Goal: Task Accomplishment & Management: Complete application form

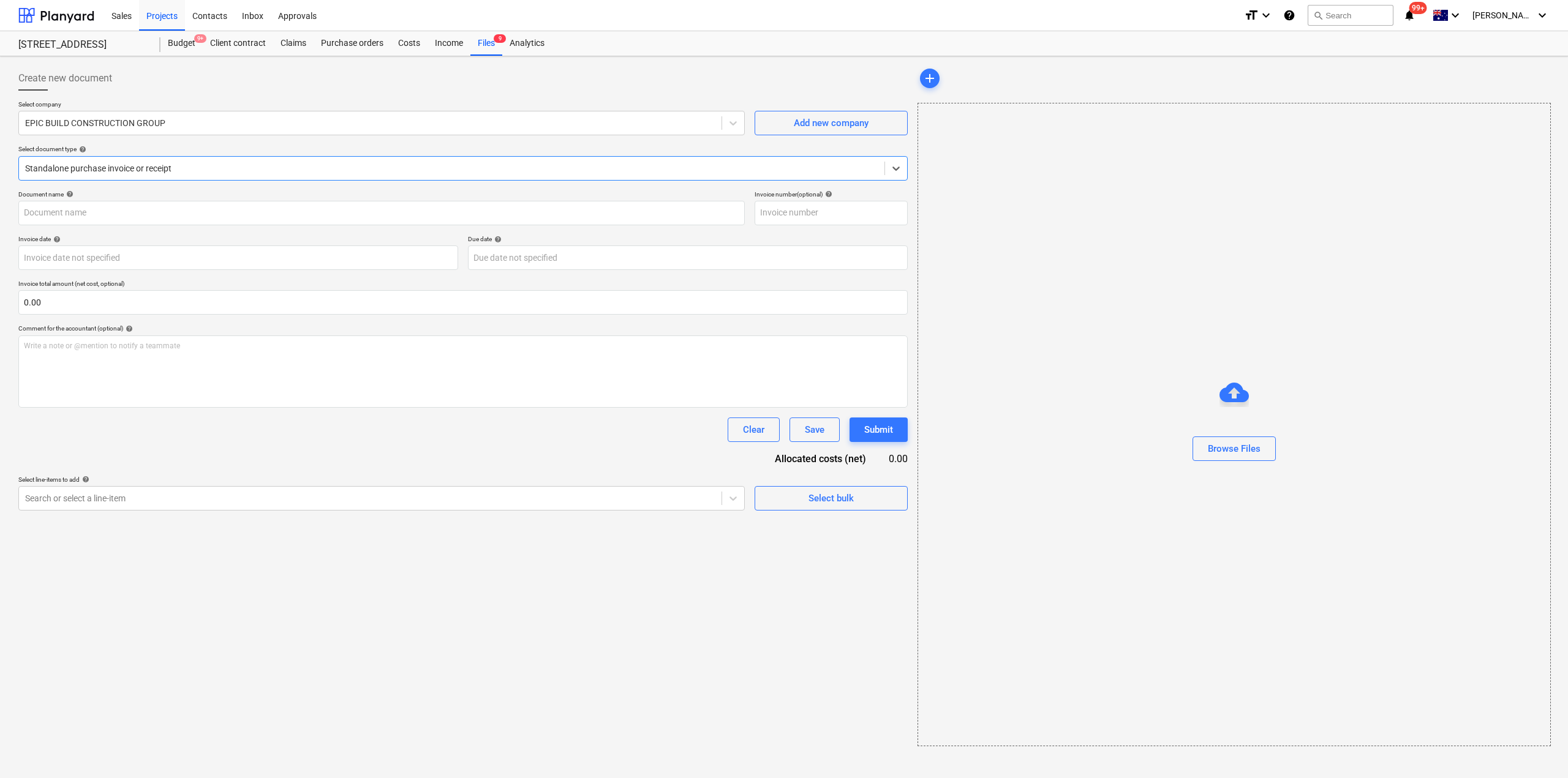
type input "6"
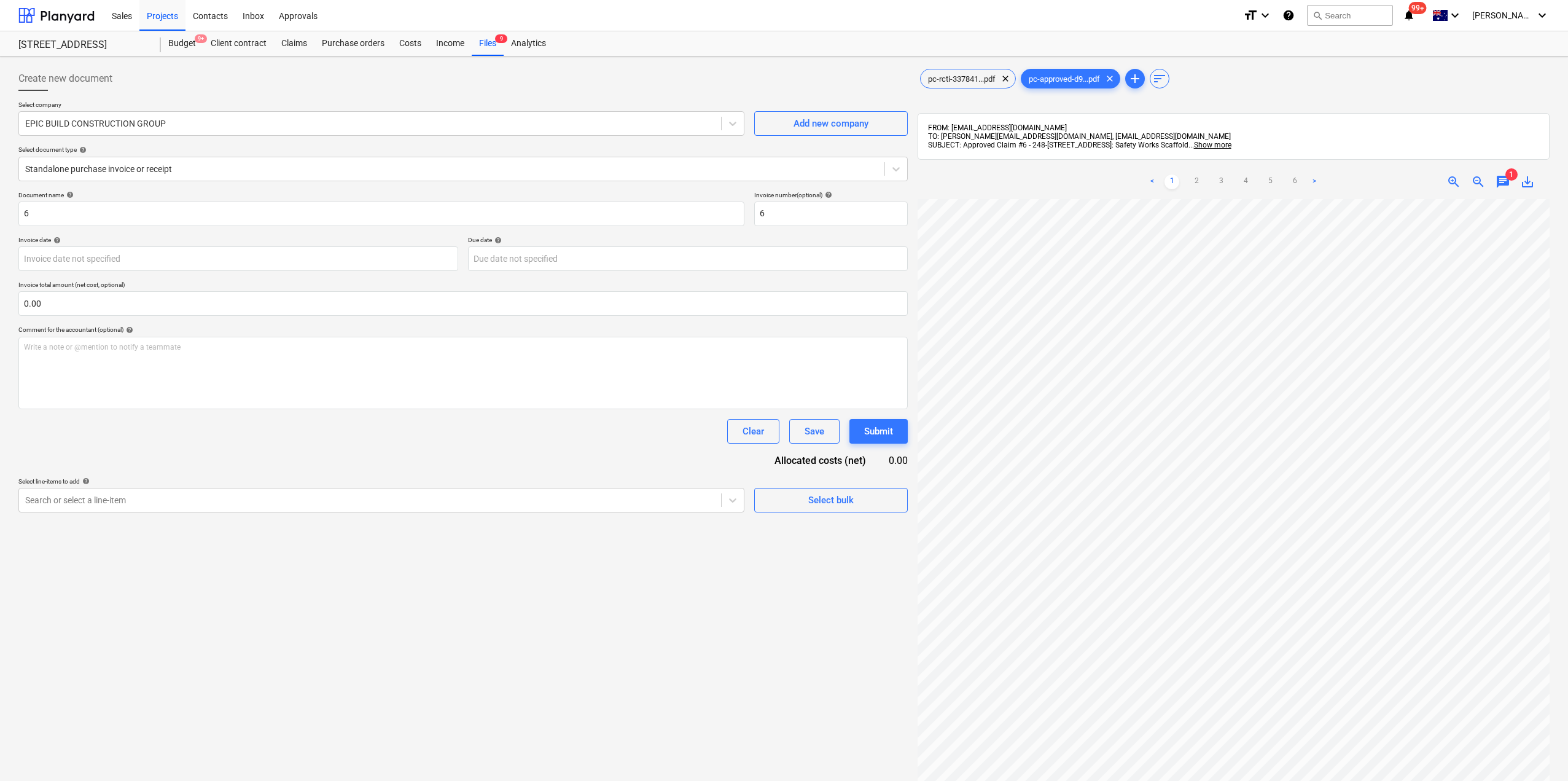
click at [177, 137] on div "Select company EPIC BUILD CONSTRUCTION GROUP Add new company Select document ty…" at bounding box center [463, 146] width 889 height 90
click at [181, 124] on div at bounding box center [370, 123] width 690 height 12
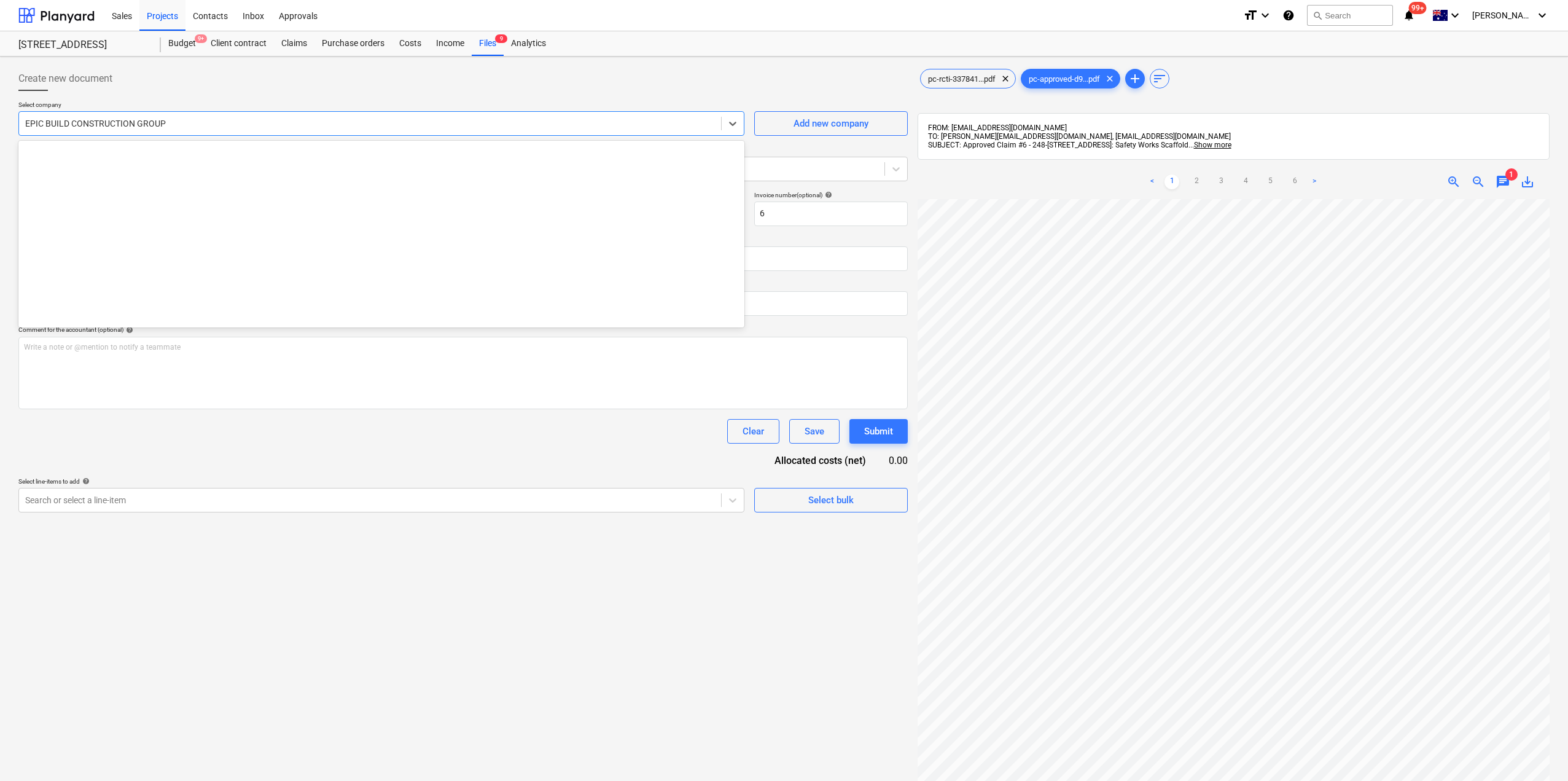
scroll to position [7440, 0]
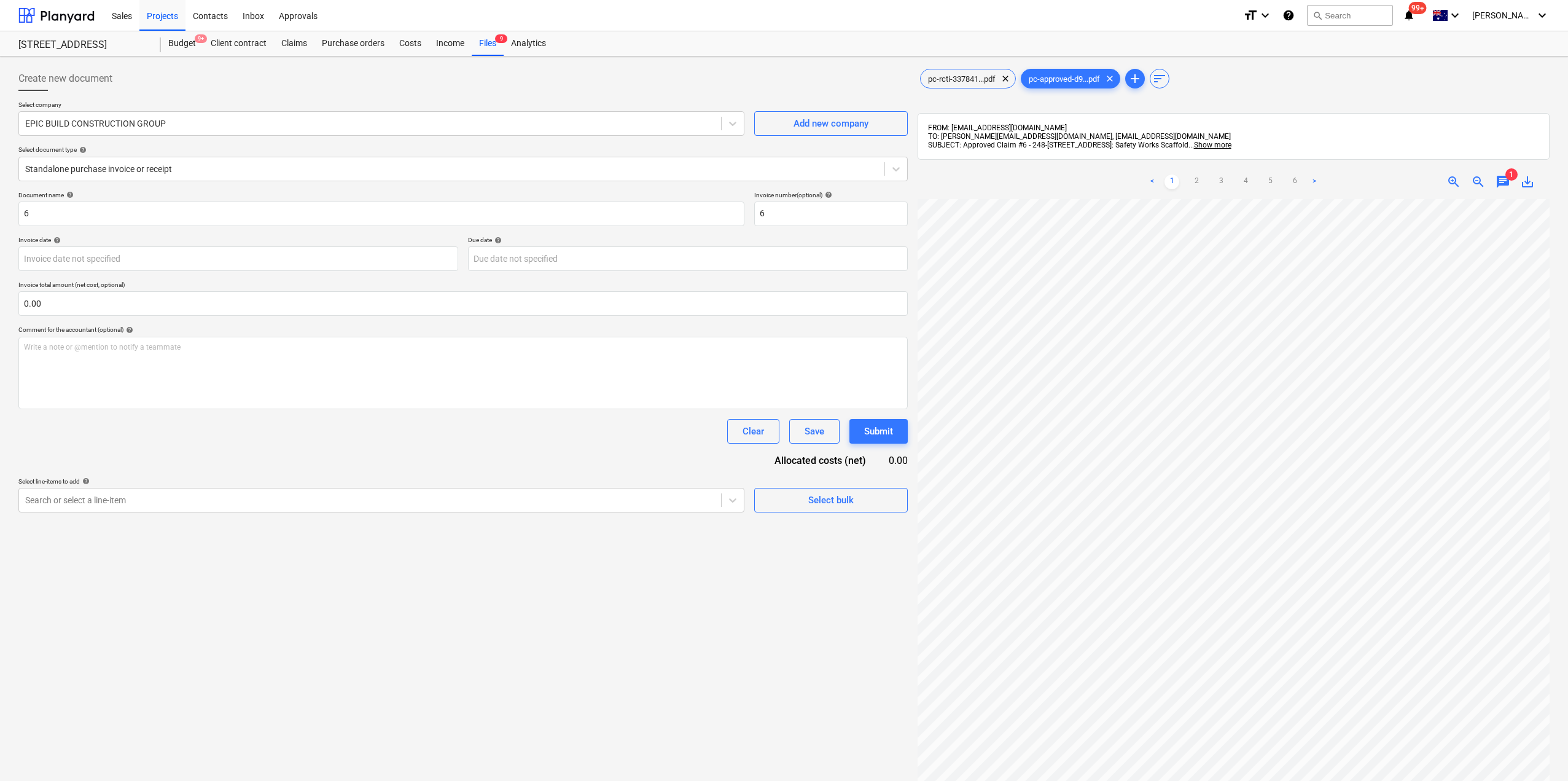
click at [547, 411] on div "Document name help 6 Invoice number (optional) help 6 Invoice date help Press t…" at bounding box center [463, 352] width 889 height 322
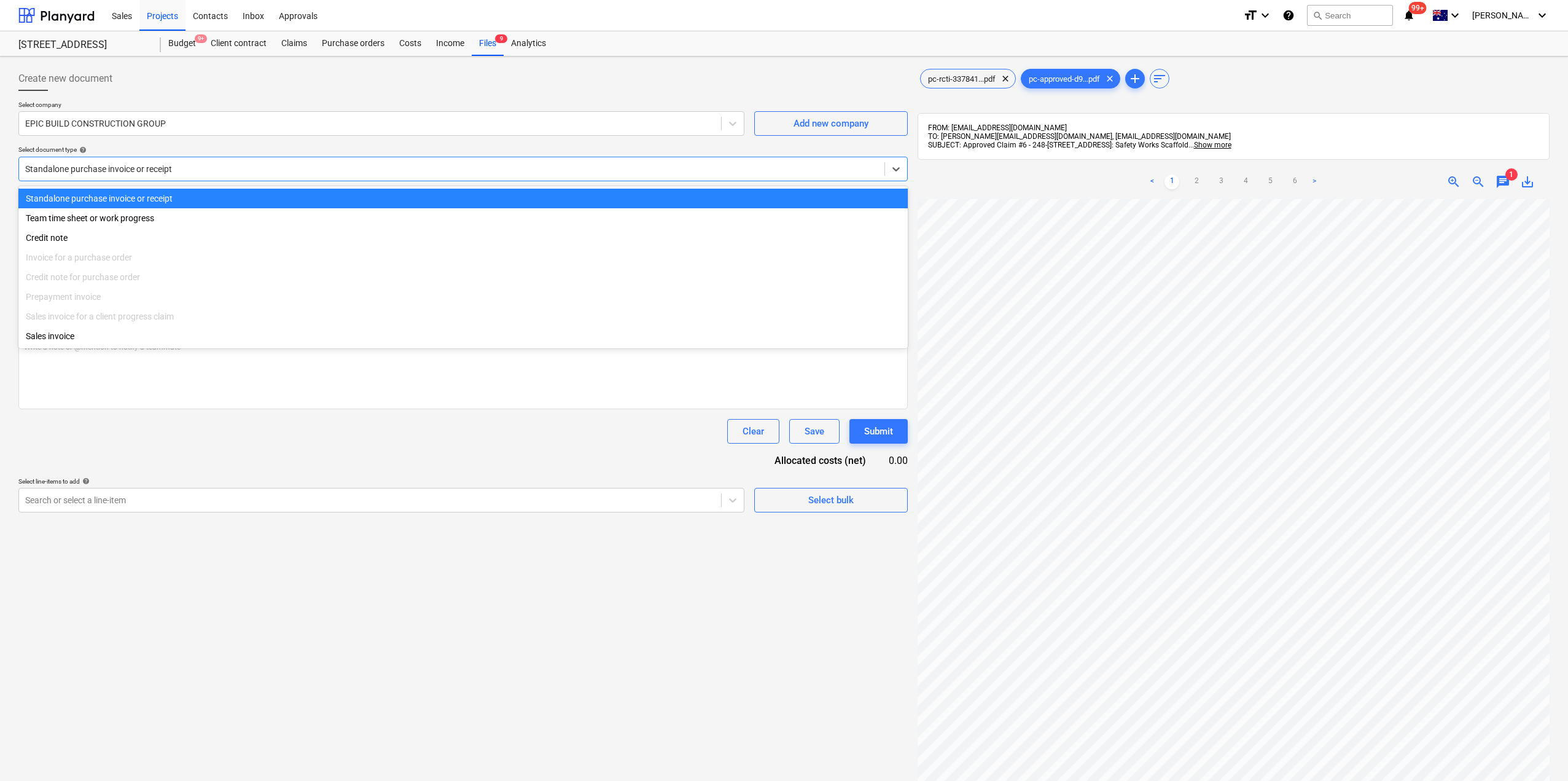
click at [194, 171] on div at bounding box center [452, 169] width 853 height 12
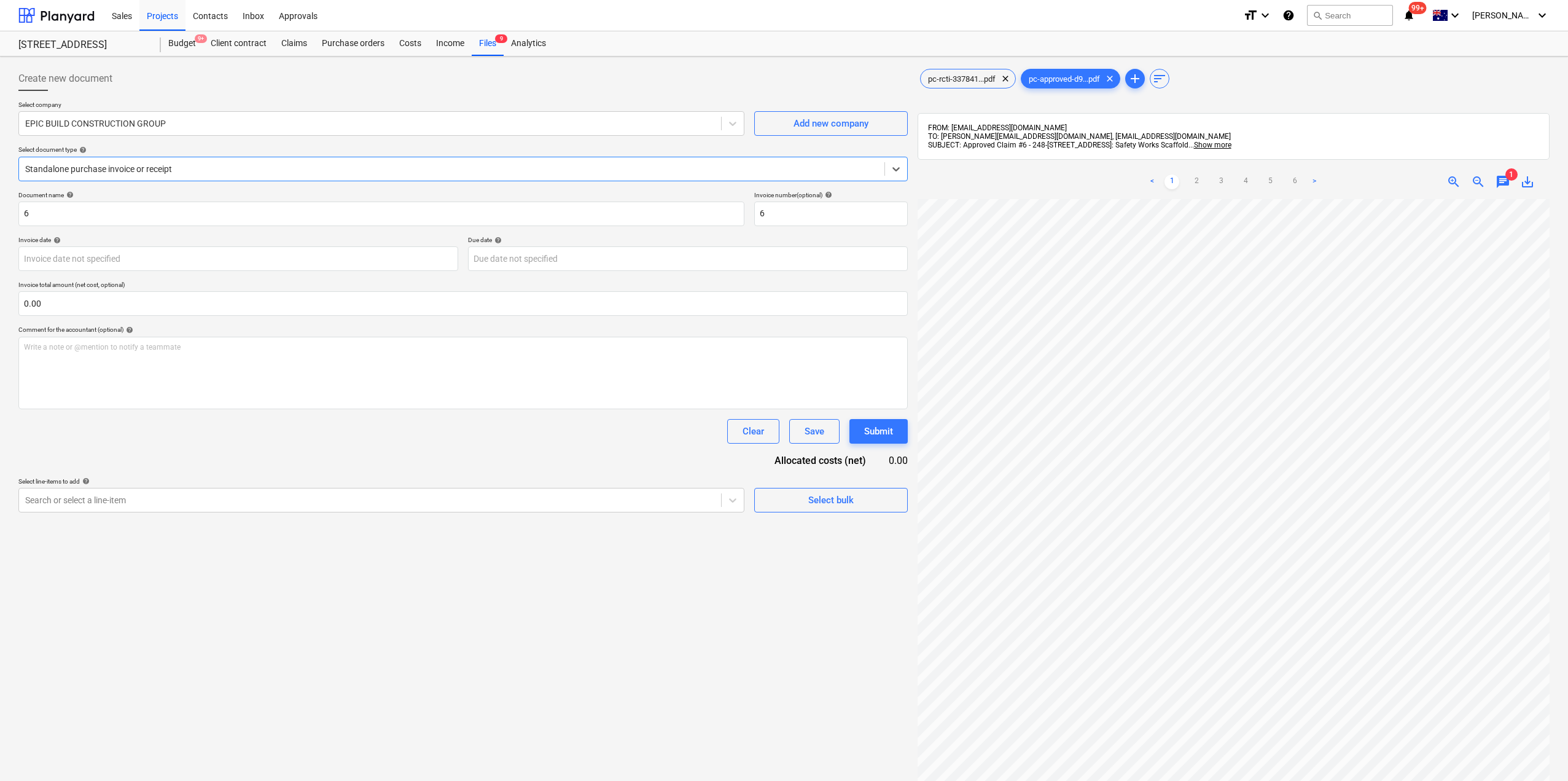
click at [104, 171] on div at bounding box center [452, 169] width 853 height 12
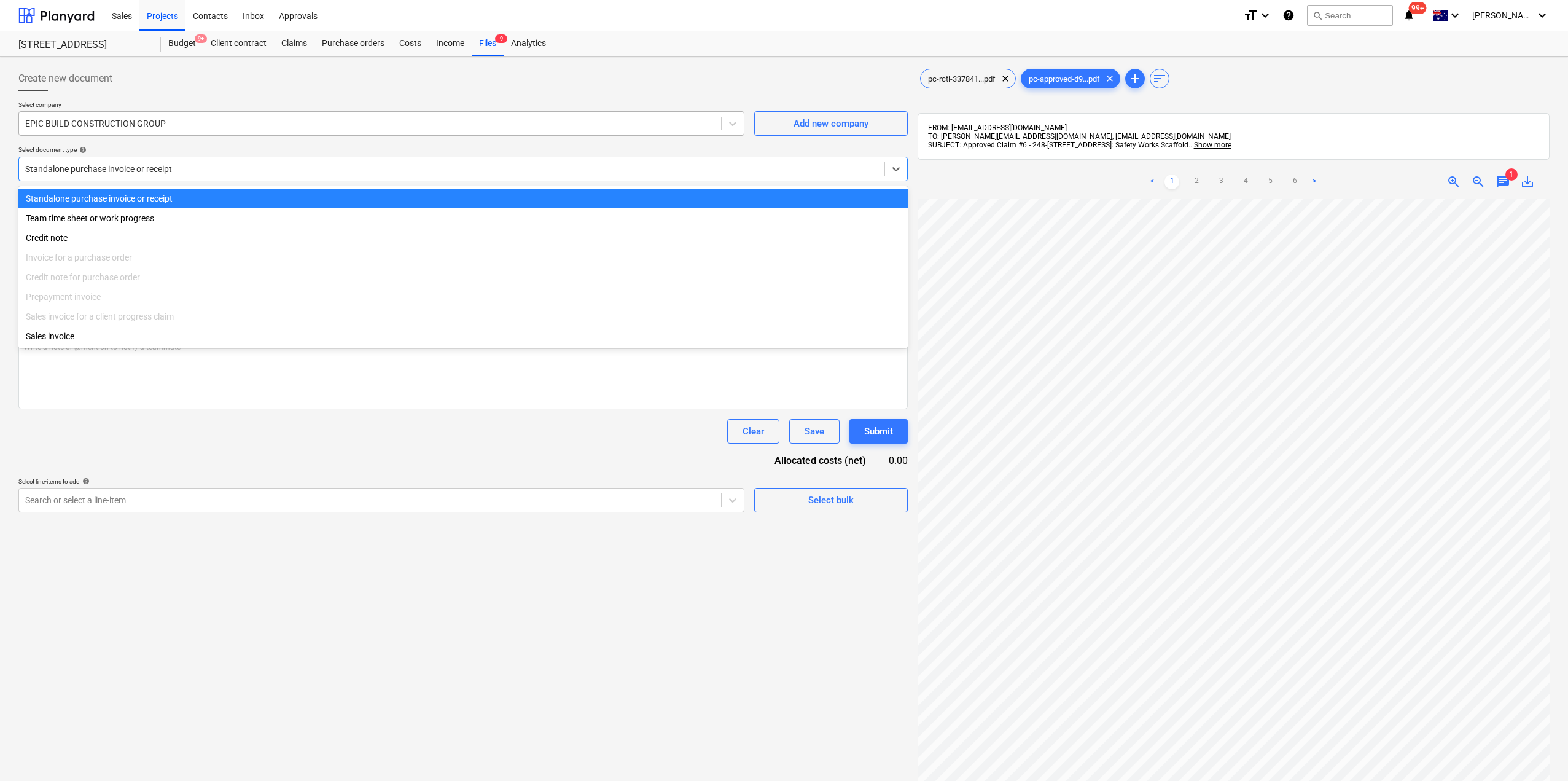
click at [342, 126] on div at bounding box center [370, 123] width 690 height 12
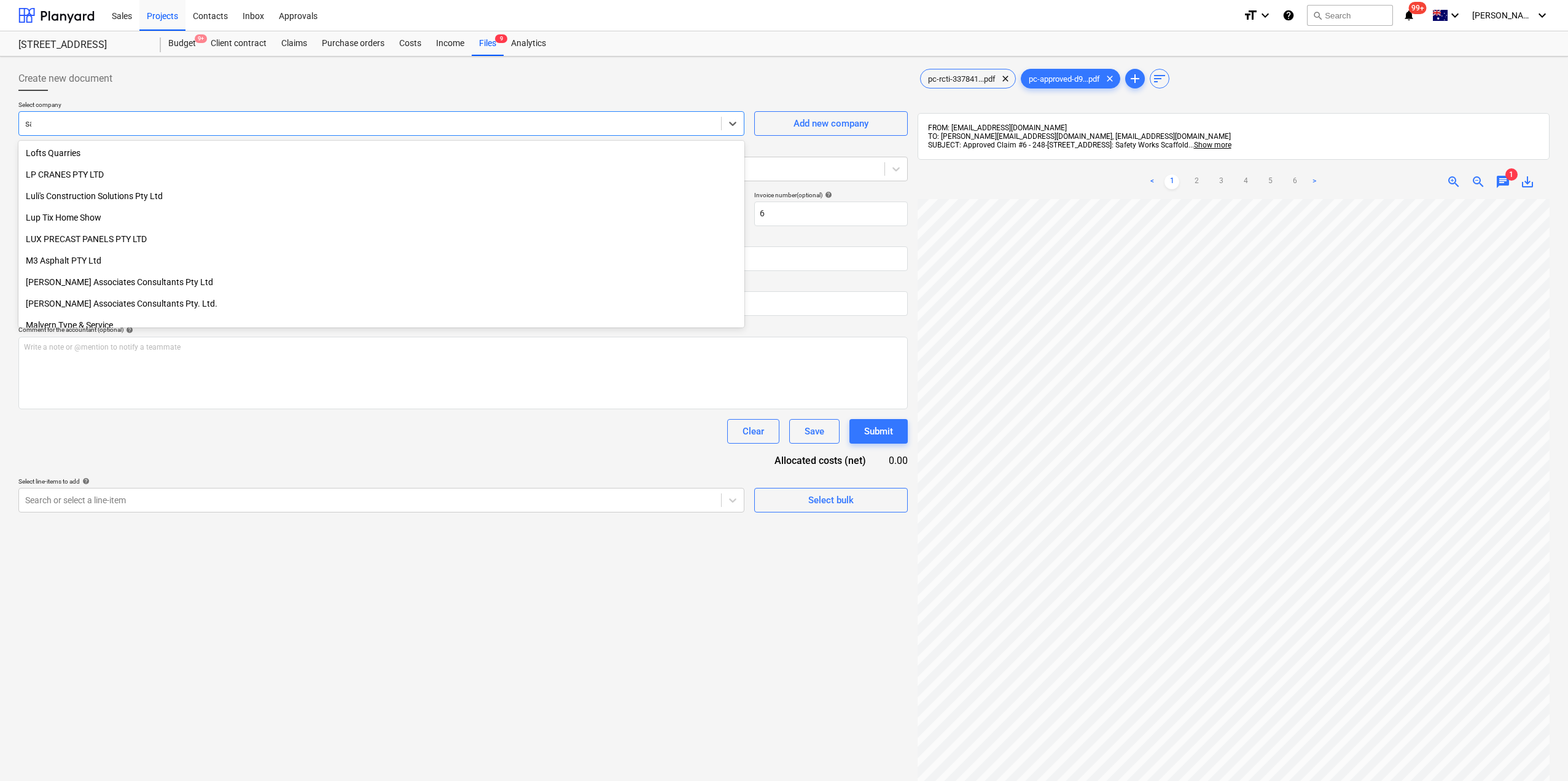
scroll to position [0, 0]
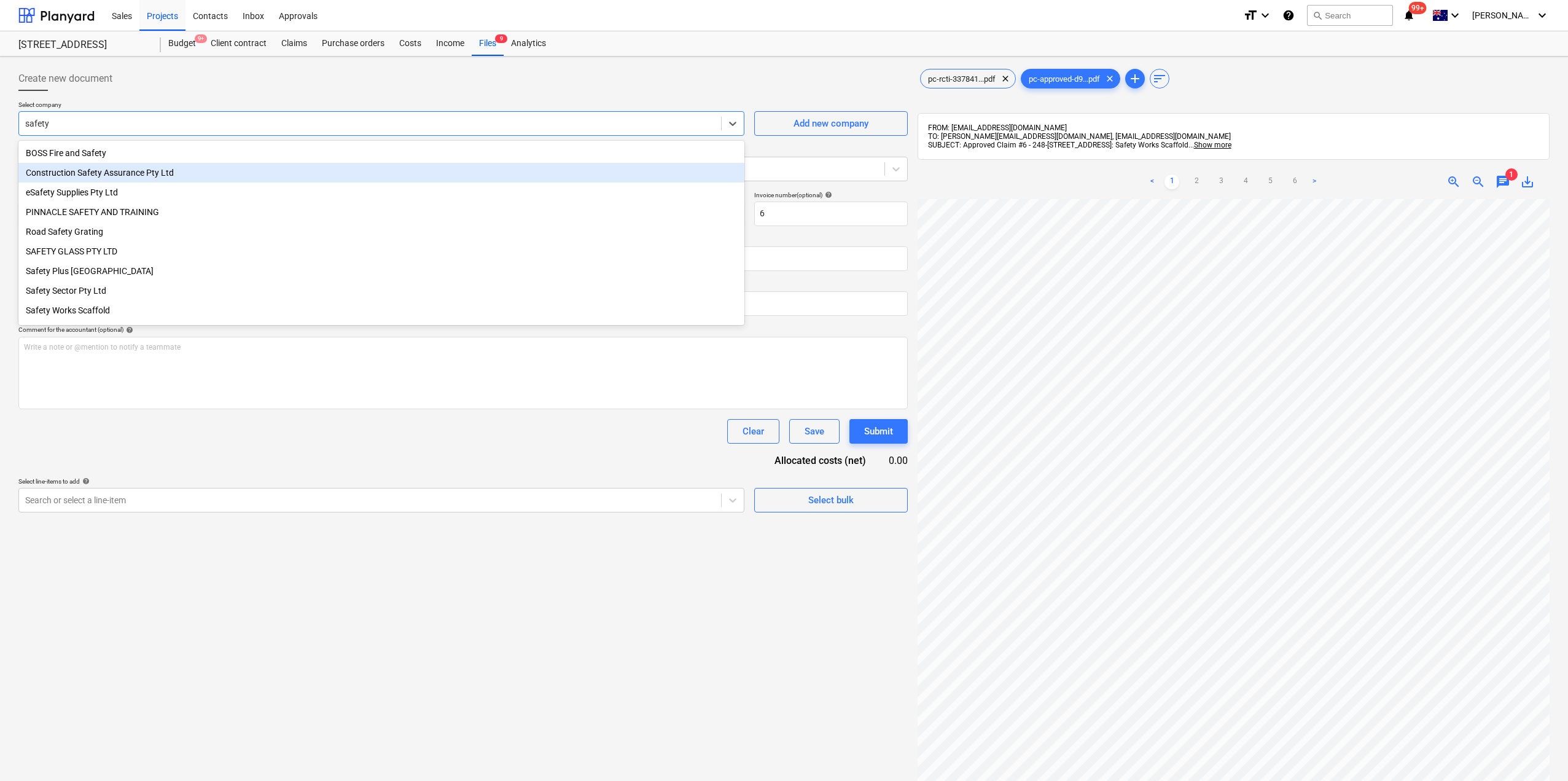
type input "safety w"
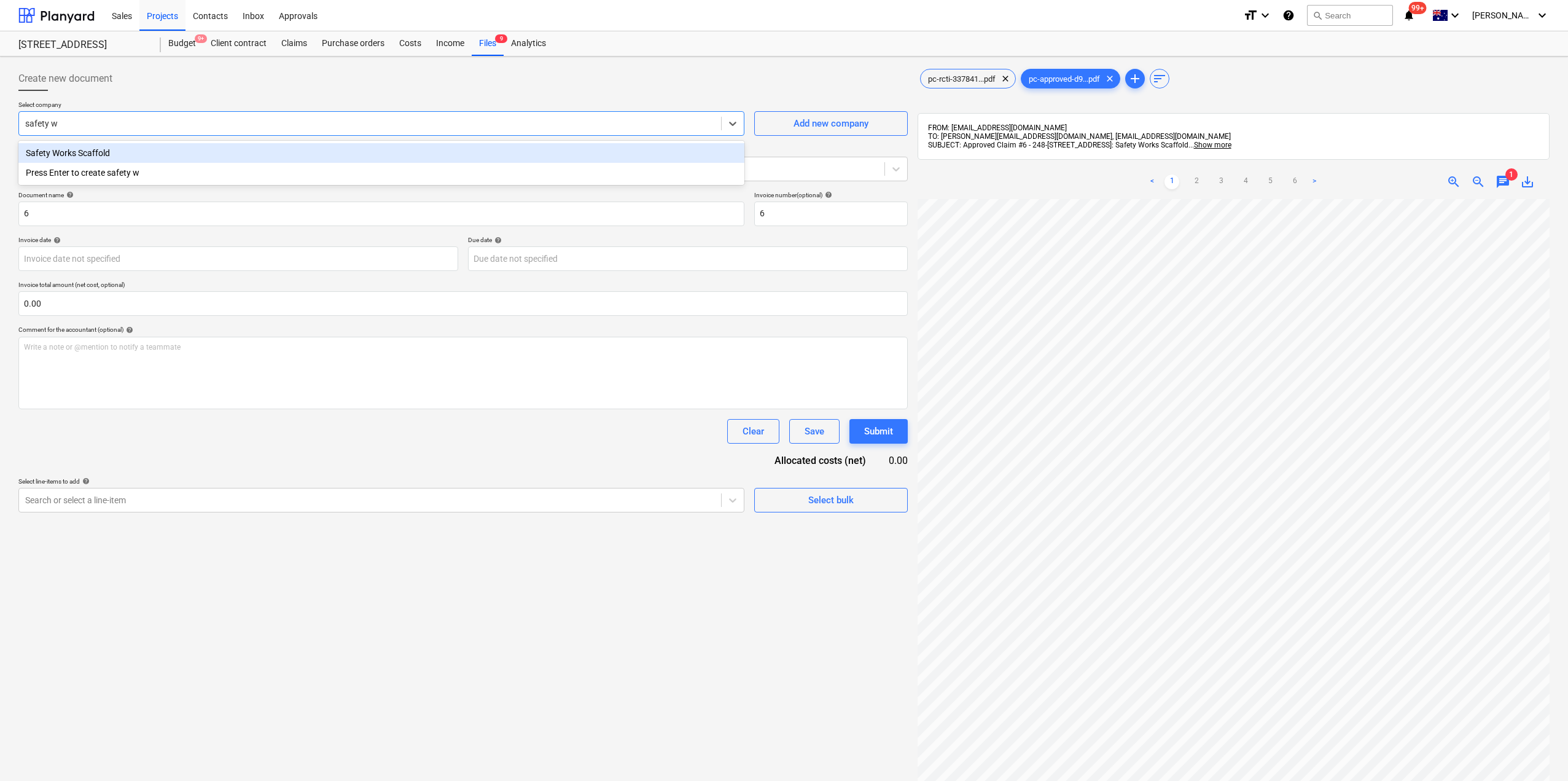
click at [103, 152] on div "Safety Works Scaffold" at bounding box center [381, 152] width 726 height 19
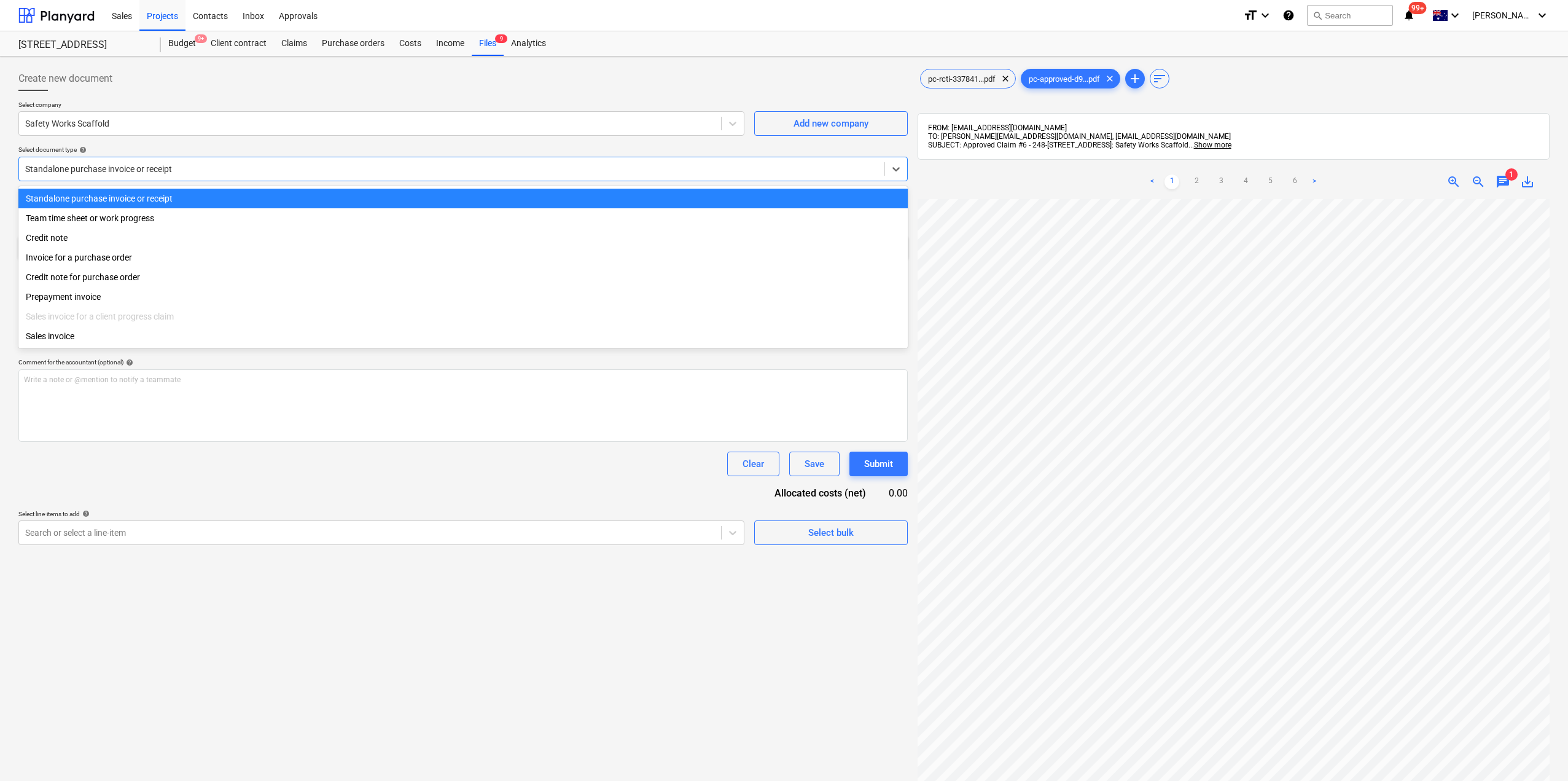
click at [157, 168] on div at bounding box center [452, 169] width 853 height 12
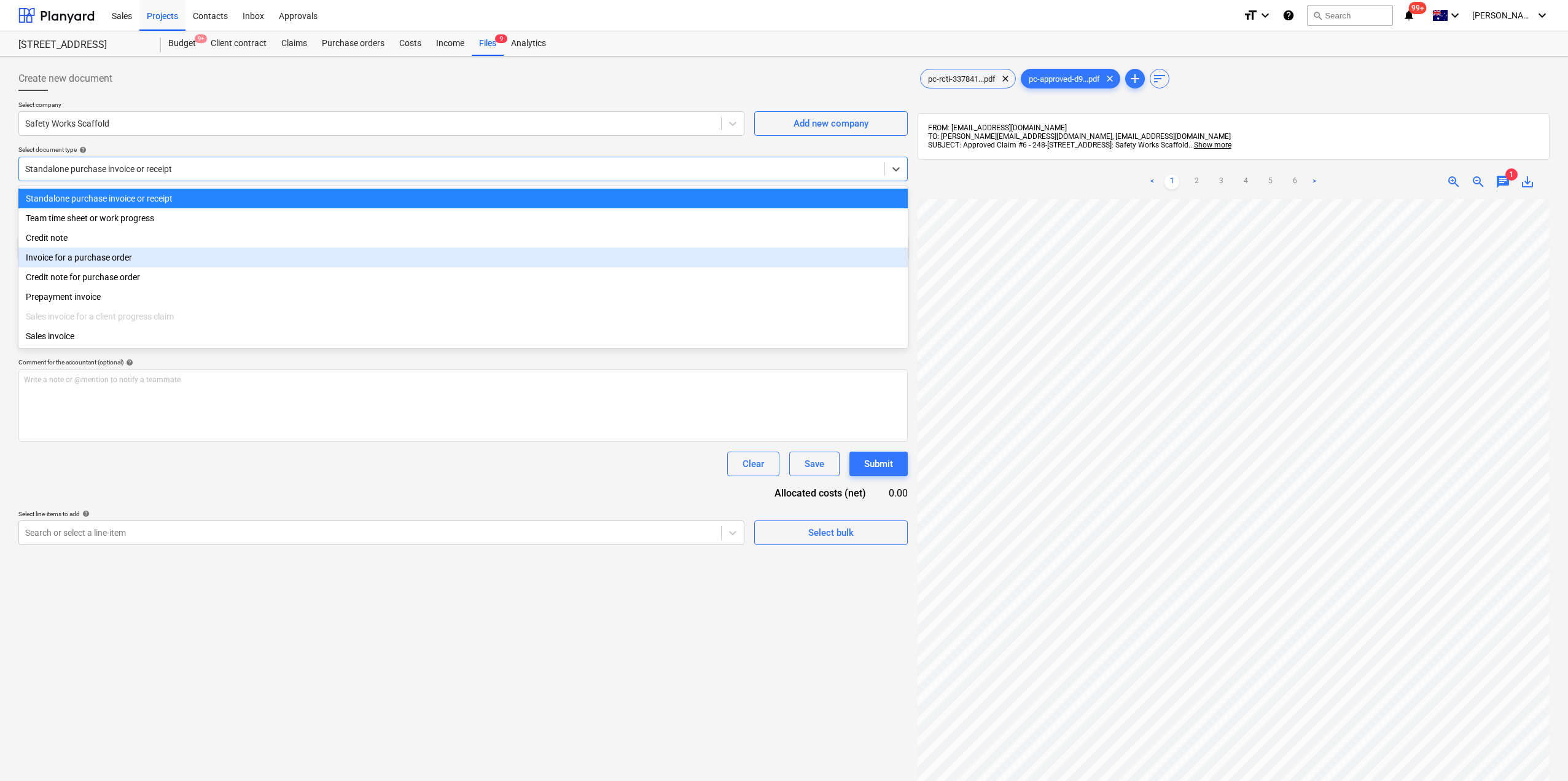
click at [94, 260] on div "Invoice for a purchase order" at bounding box center [463, 257] width 889 height 19
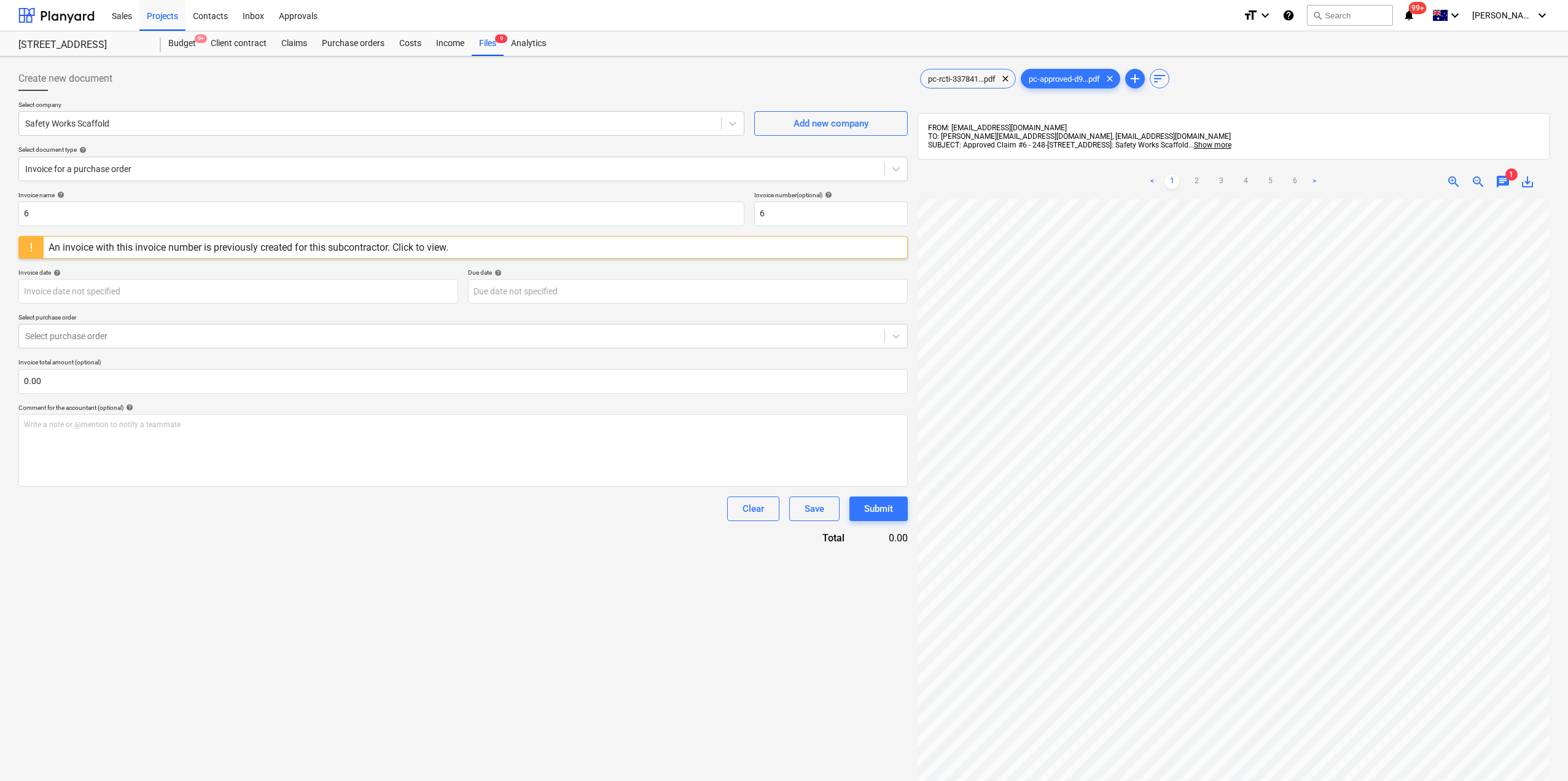
click at [379, 245] on div "An invoice with this invoice number is previously created for this subcontracto…" at bounding box center [248, 247] width 400 height 12
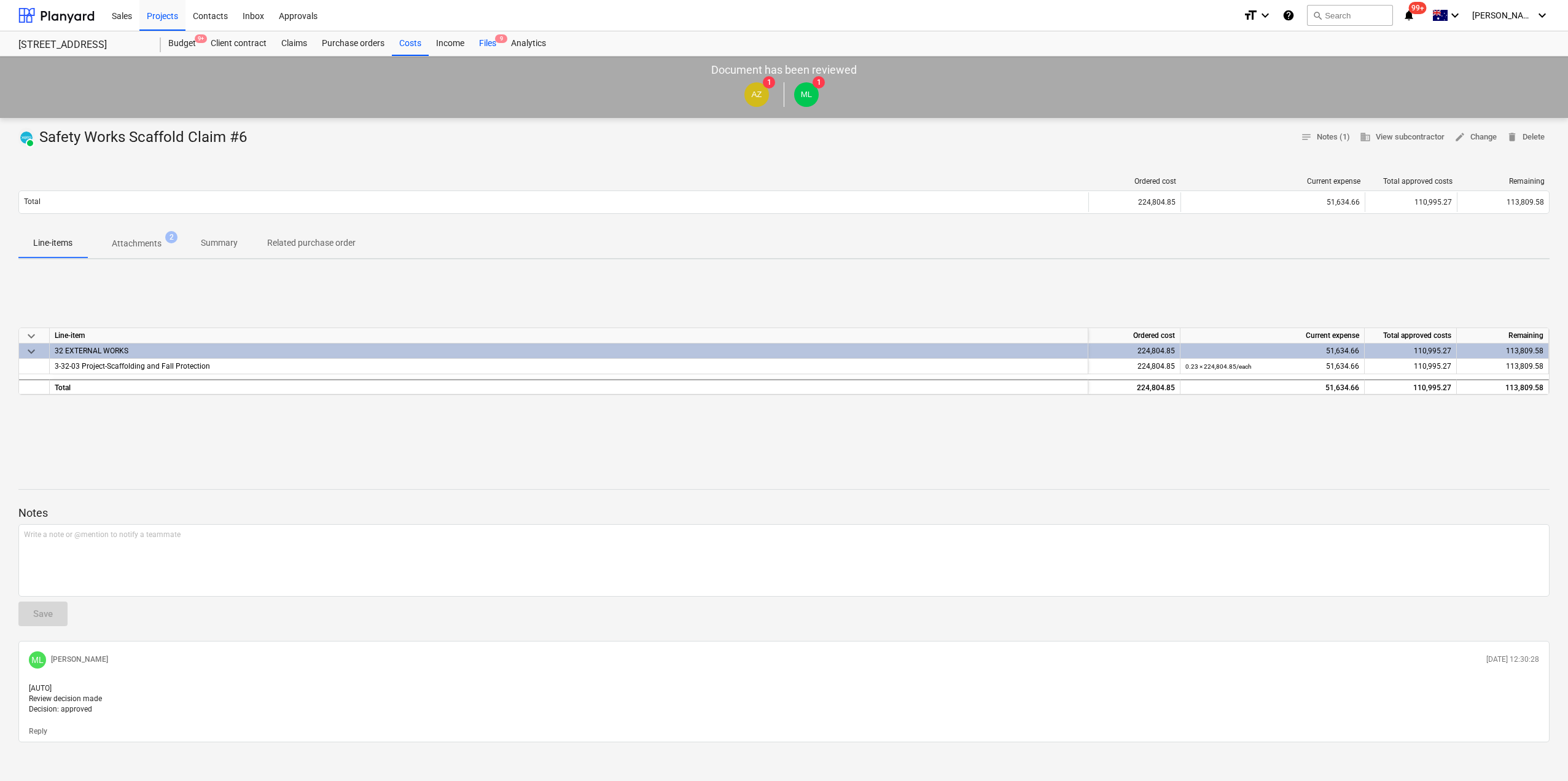
click at [495, 44] on div "Files 9" at bounding box center [488, 43] width 32 height 25
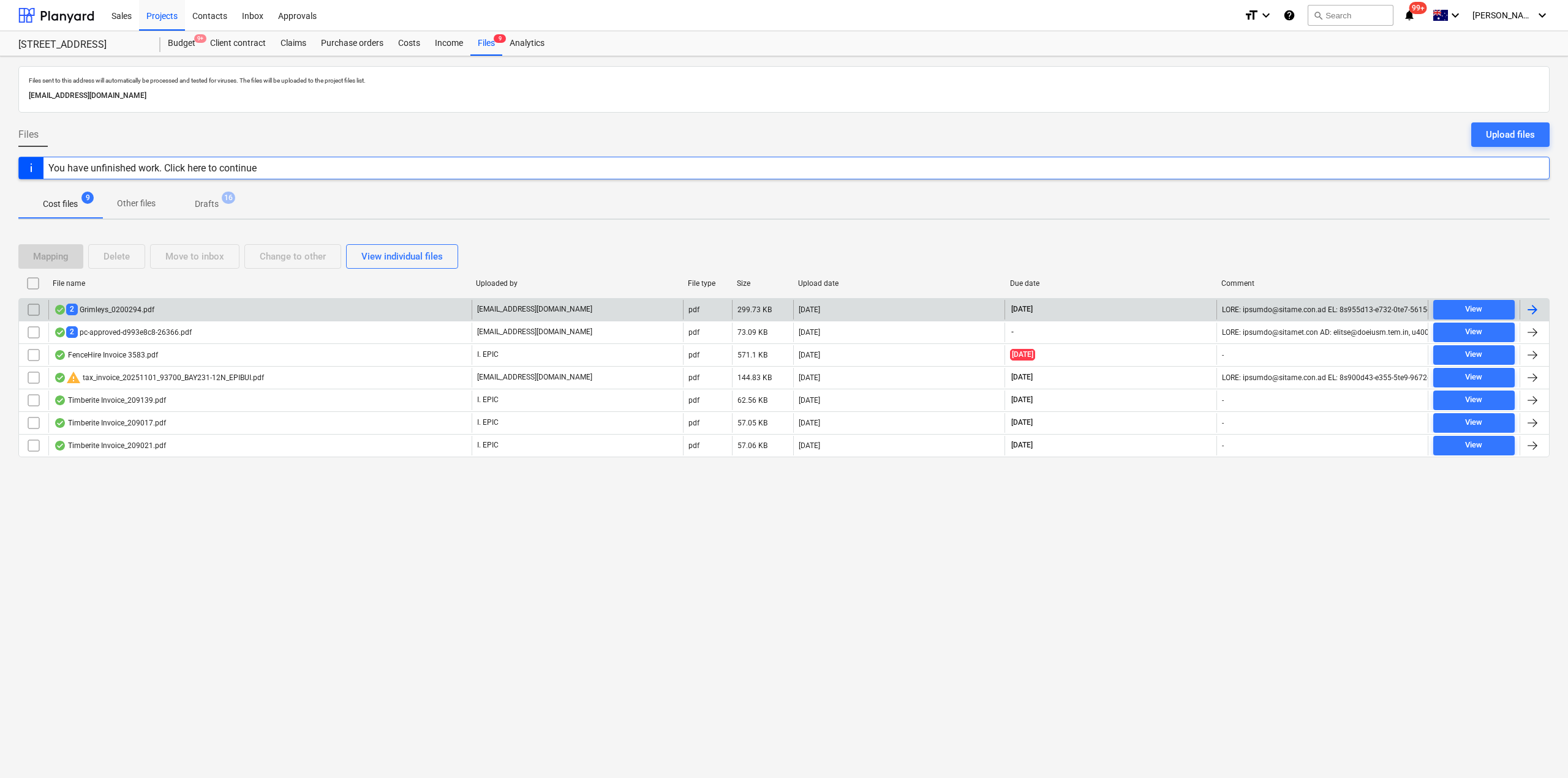
click at [122, 310] on div "2 Grimleys_0200294.pdf" at bounding box center [104, 309] width 100 height 12
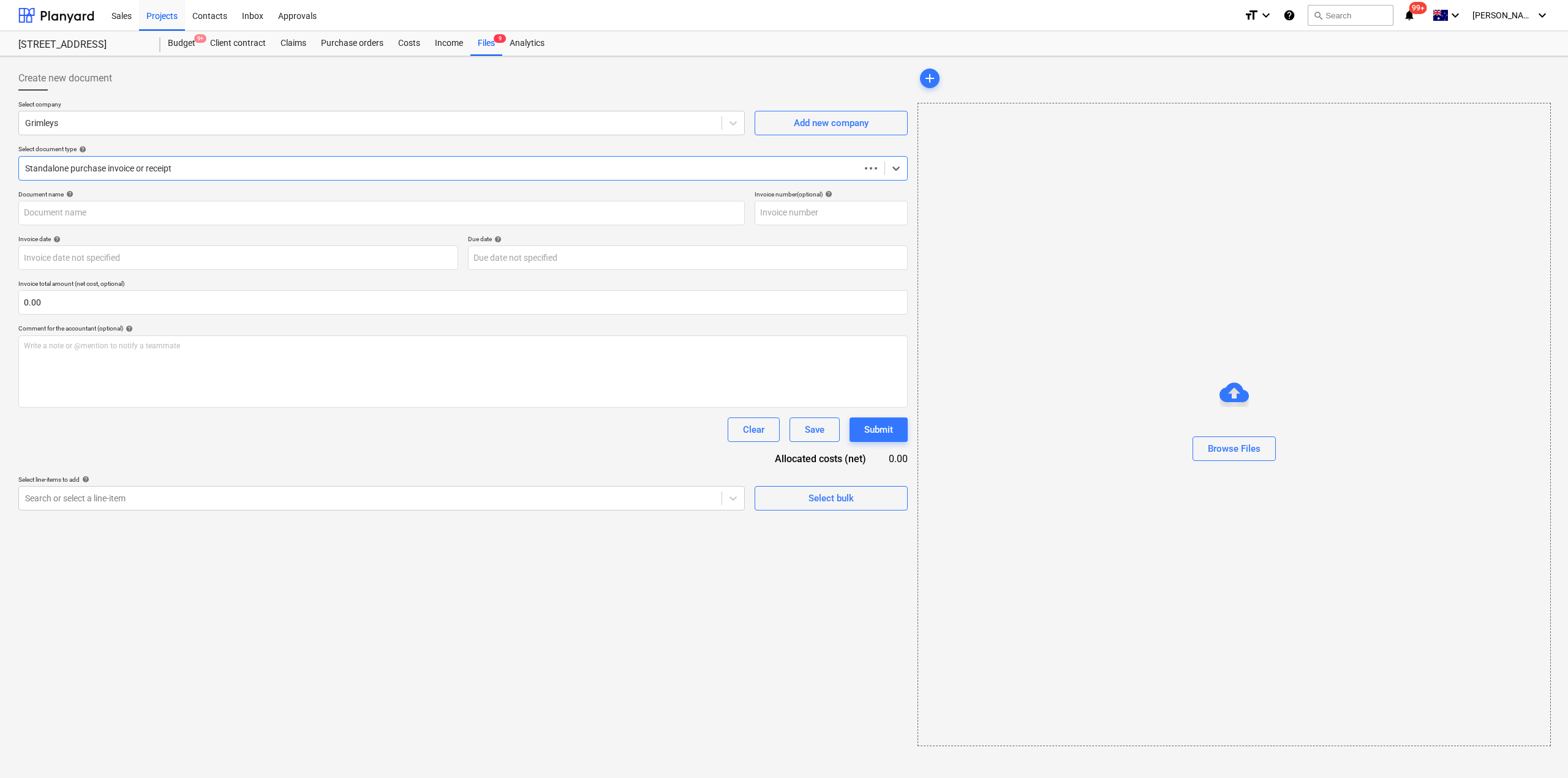
type input "0200294"
type input "[DATE]"
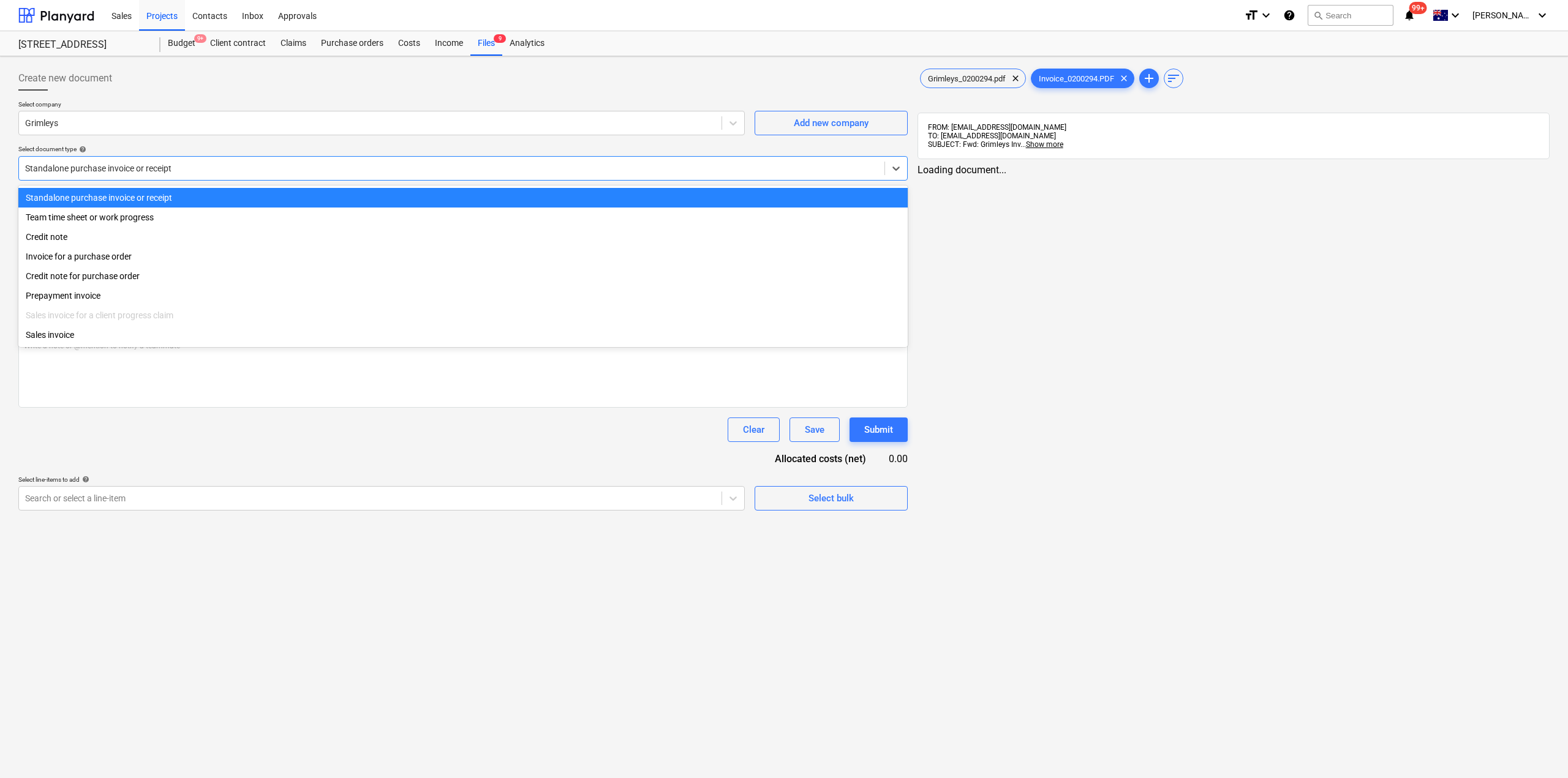
click at [122, 168] on div at bounding box center [452, 168] width 853 height 12
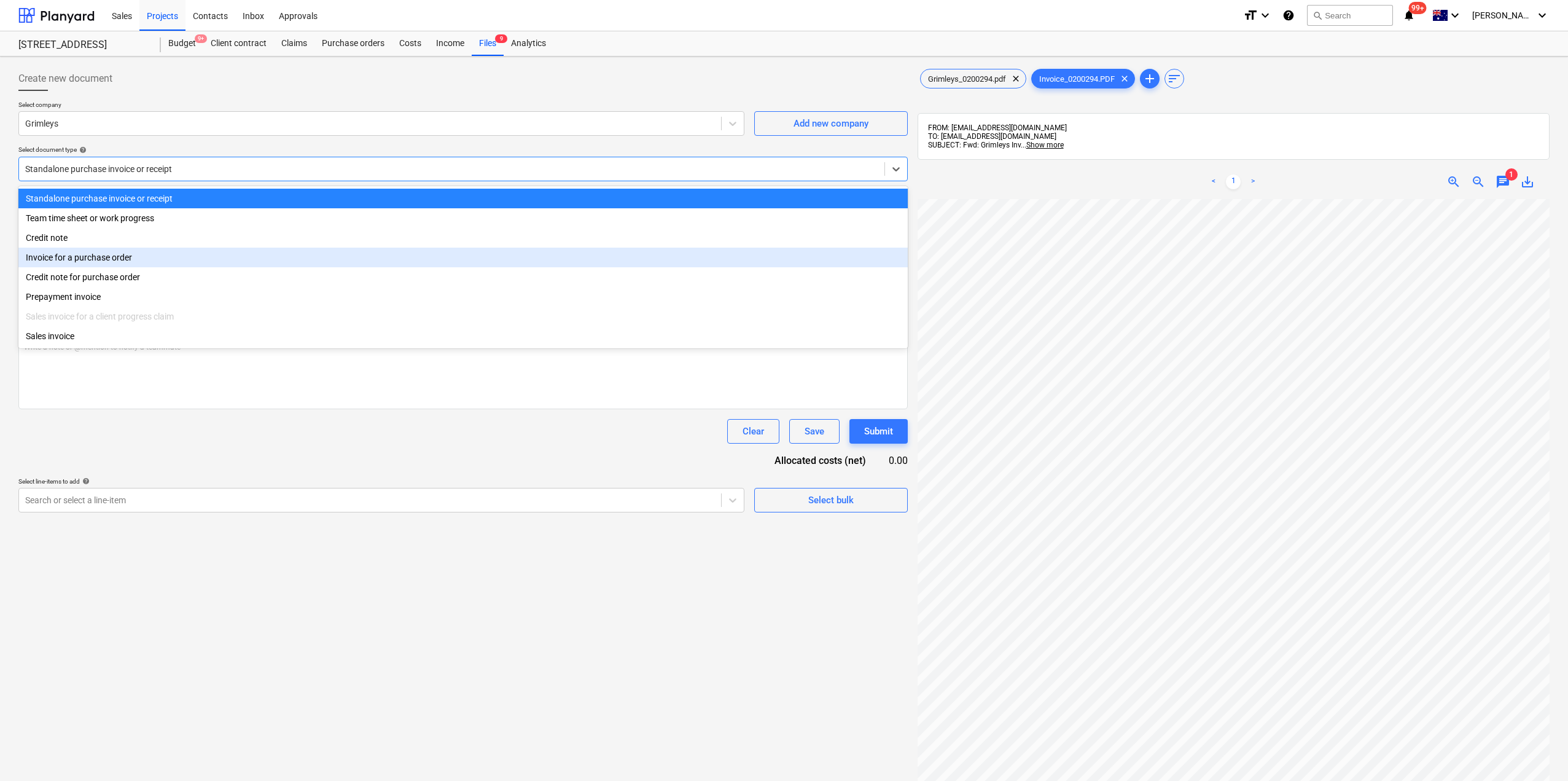
click at [111, 261] on div "Invoice for a purchase order" at bounding box center [463, 257] width 889 height 19
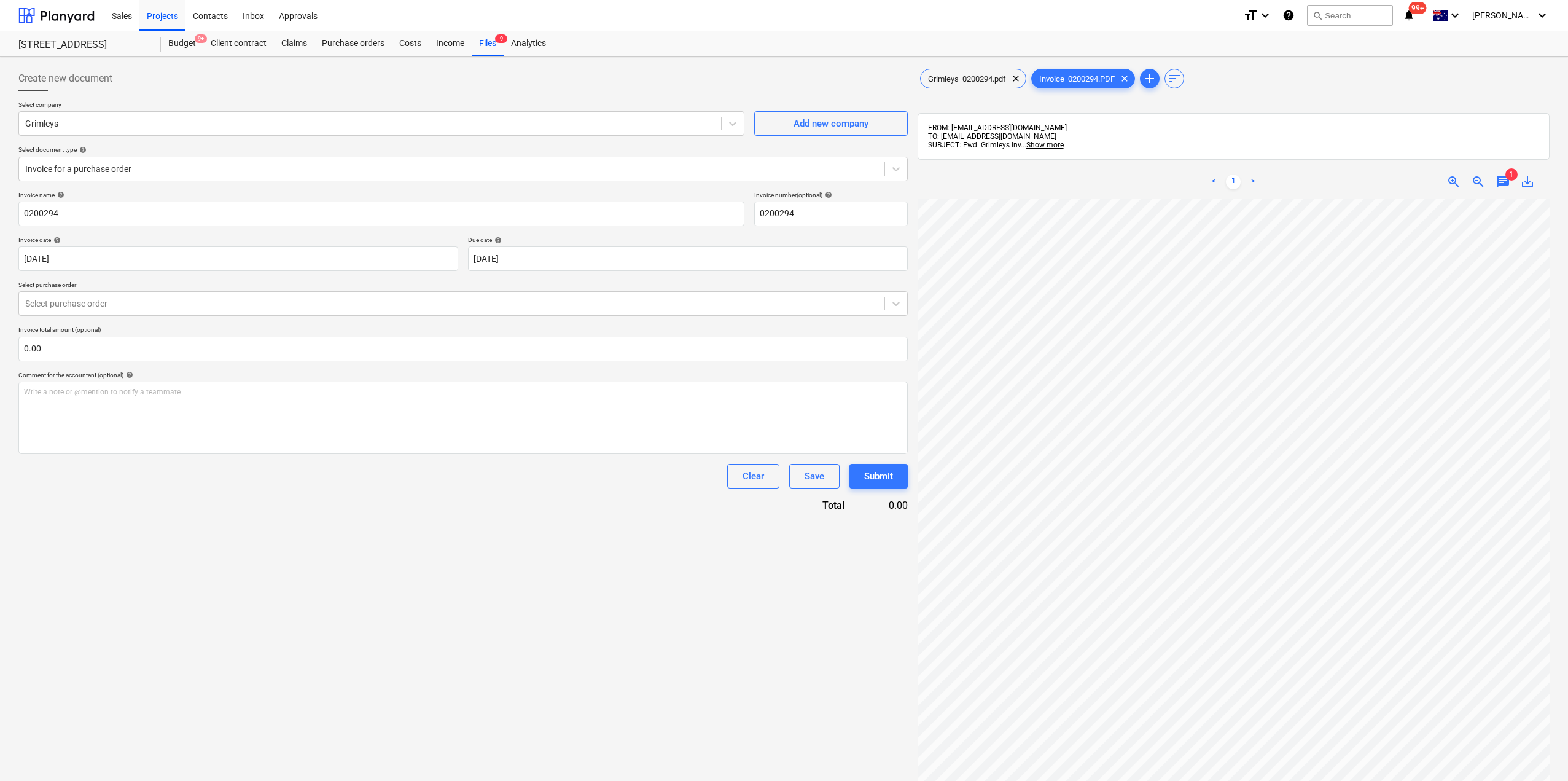
click at [1509, 177] on span "1" at bounding box center [1512, 175] width 12 height 12
click at [1501, 179] on span "chat" at bounding box center [1502, 181] width 14 height 14
drag, startPoint x: 1382, startPoint y: 301, endPoint x: 1383, endPoint y: 308, distance: 7.1
click at [1382, 301] on div "Write a note or @mention to notify a teammate [PERSON_NAME]" at bounding box center [1417, 310] width 246 height 72
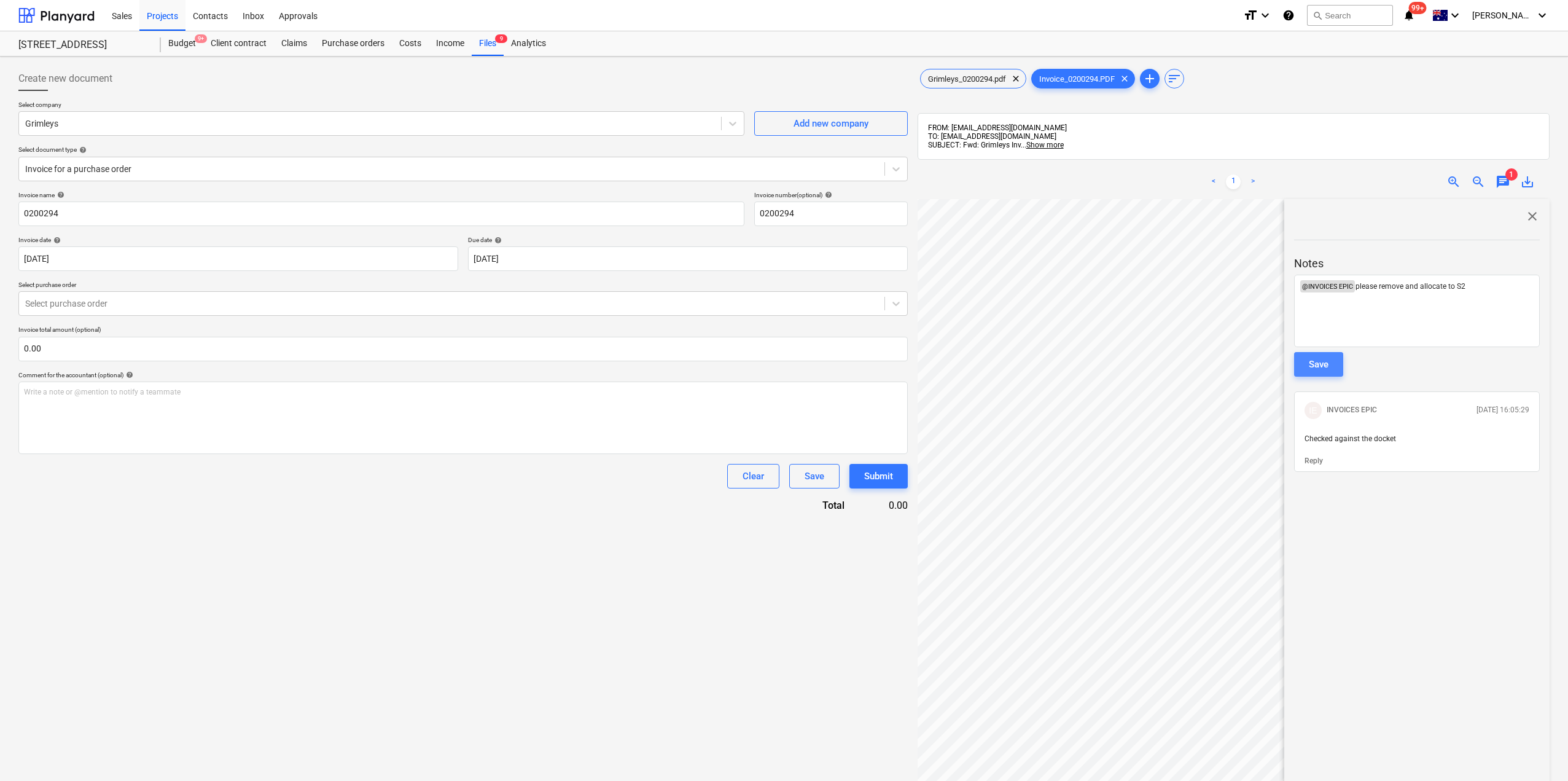
click at [1318, 366] on div "Save" at bounding box center [1319, 364] width 19 height 16
click at [1531, 217] on span "close" at bounding box center [1532, 216] width 14 height 14
click at [493, 43] on div "Files 9" at bounding box center [488, 43] width 32 height 25
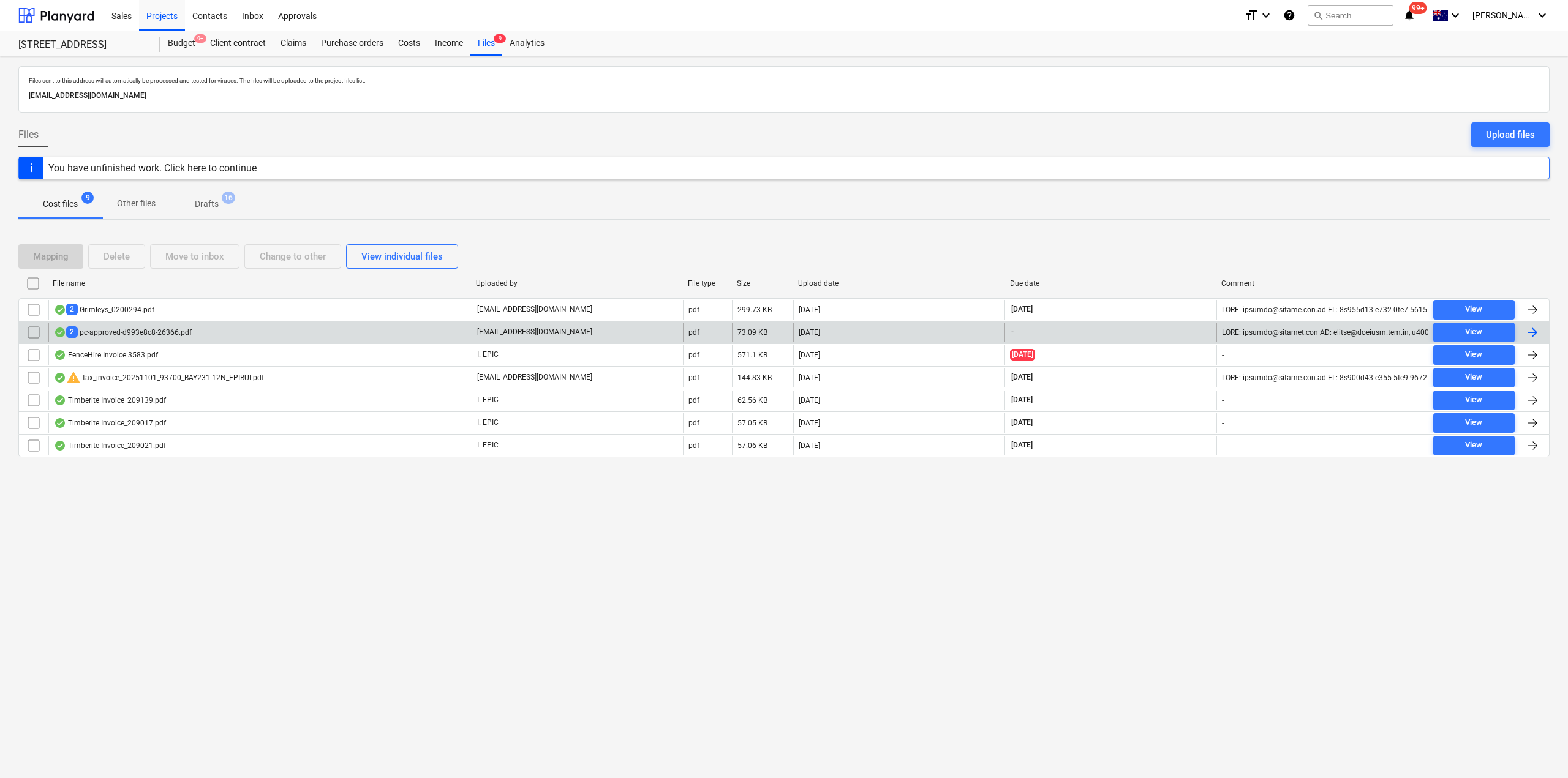
click at [230, 325] on div "2 pc-approved-d993e8c8-26366.pdf" at bounding box center [259, 332] width 423 height 19
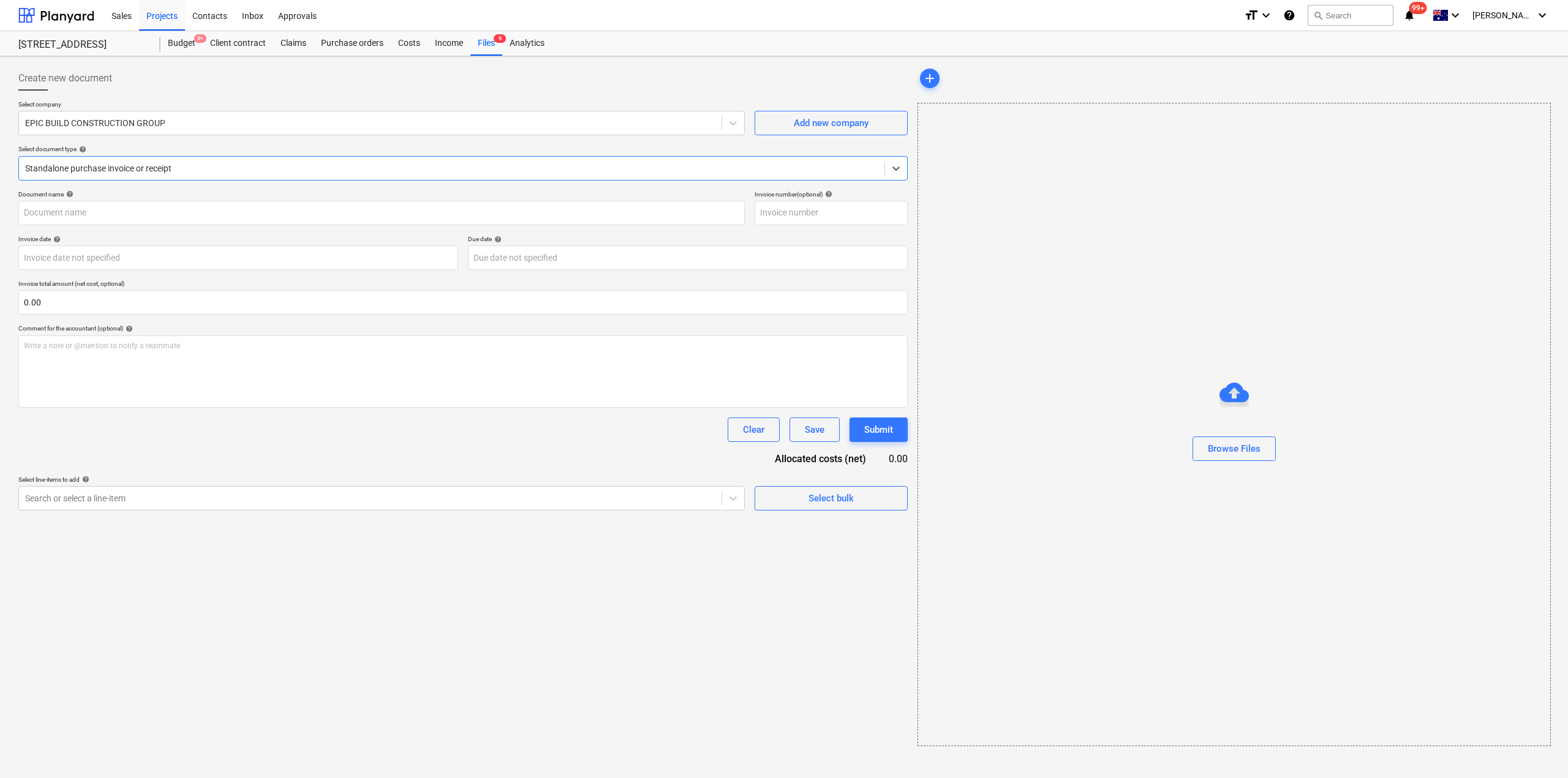
type input "6"
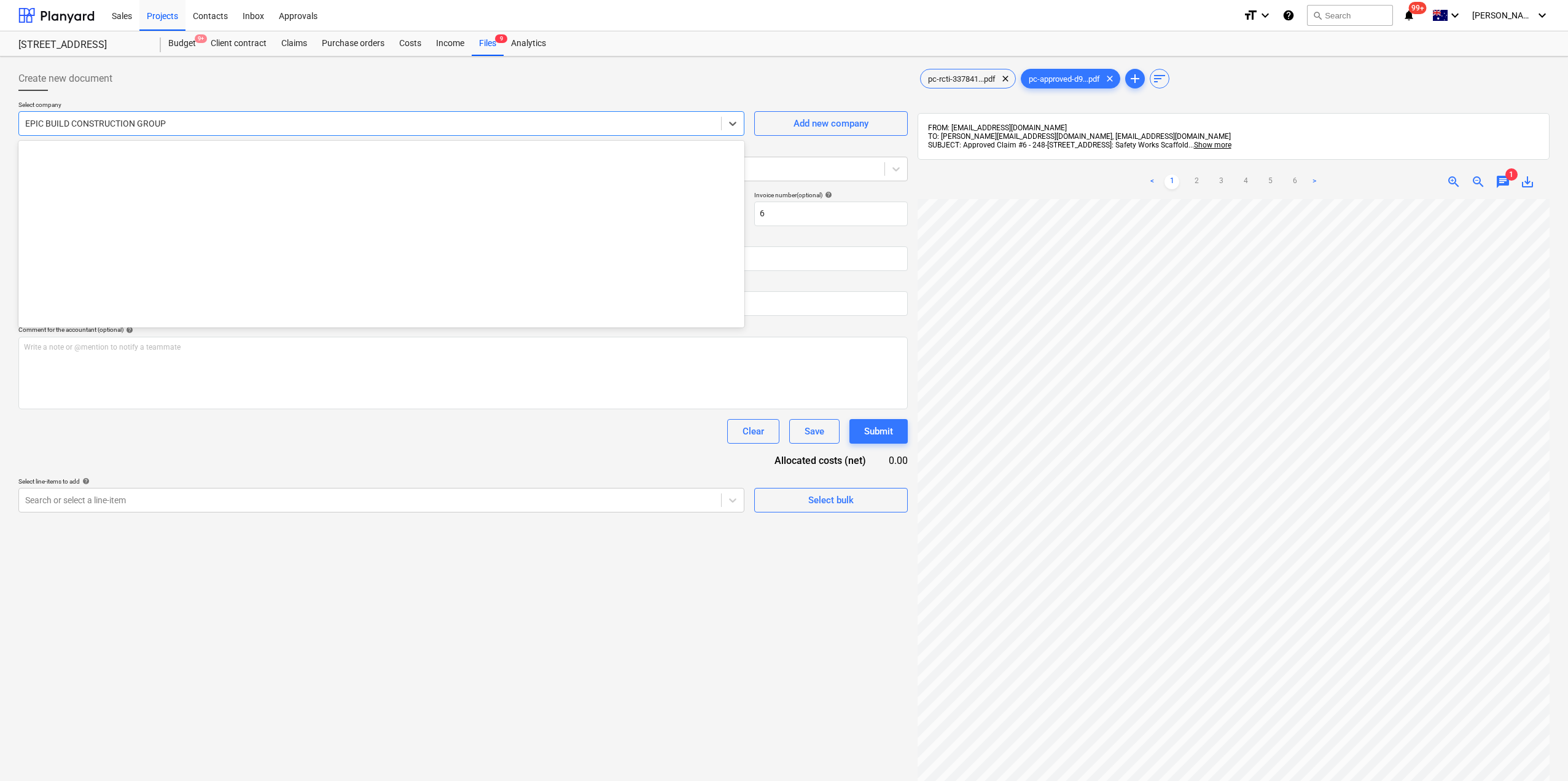
drag, startPoint x: 291, startPoint y: 121, endPoint x: 284, endPoint y: 126, distance: 8.6
click at [284, 126] on div at bounding box center [370, 123] width 690 height 12
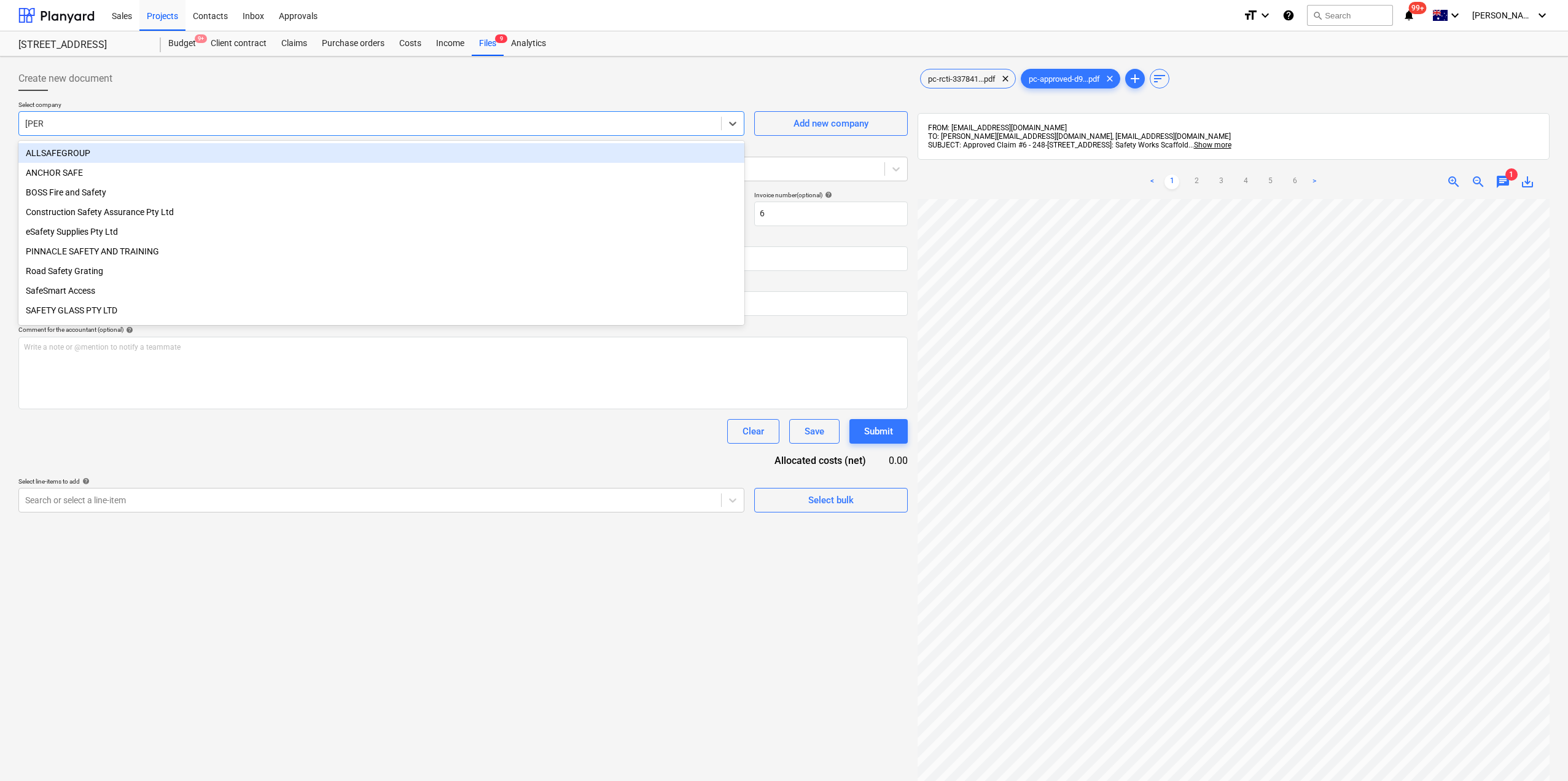
type input "safety"
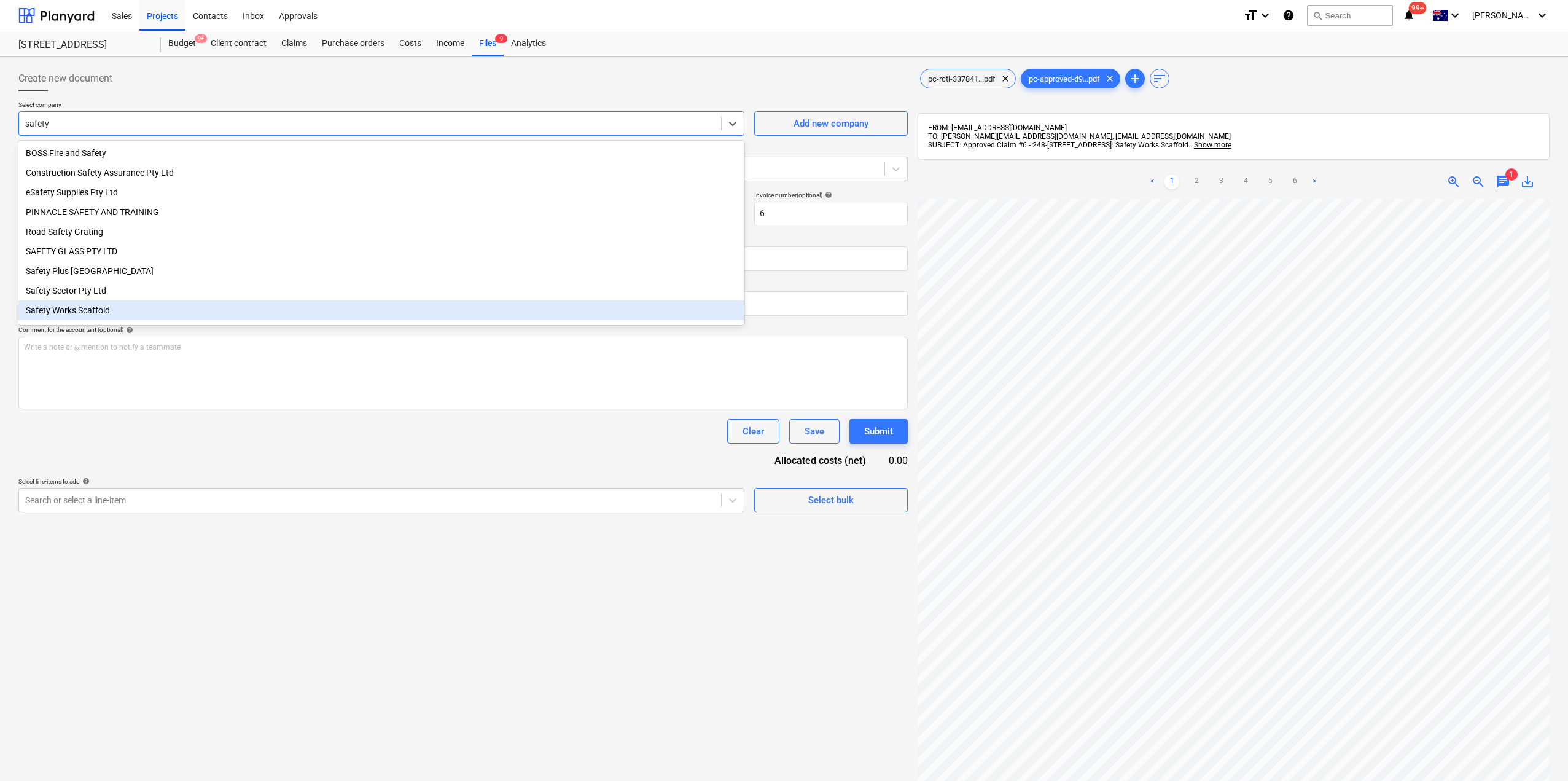
click at [141, 315] on div "Safety Works Scaffold" at bounding box center [381, 310] width 726 height 19
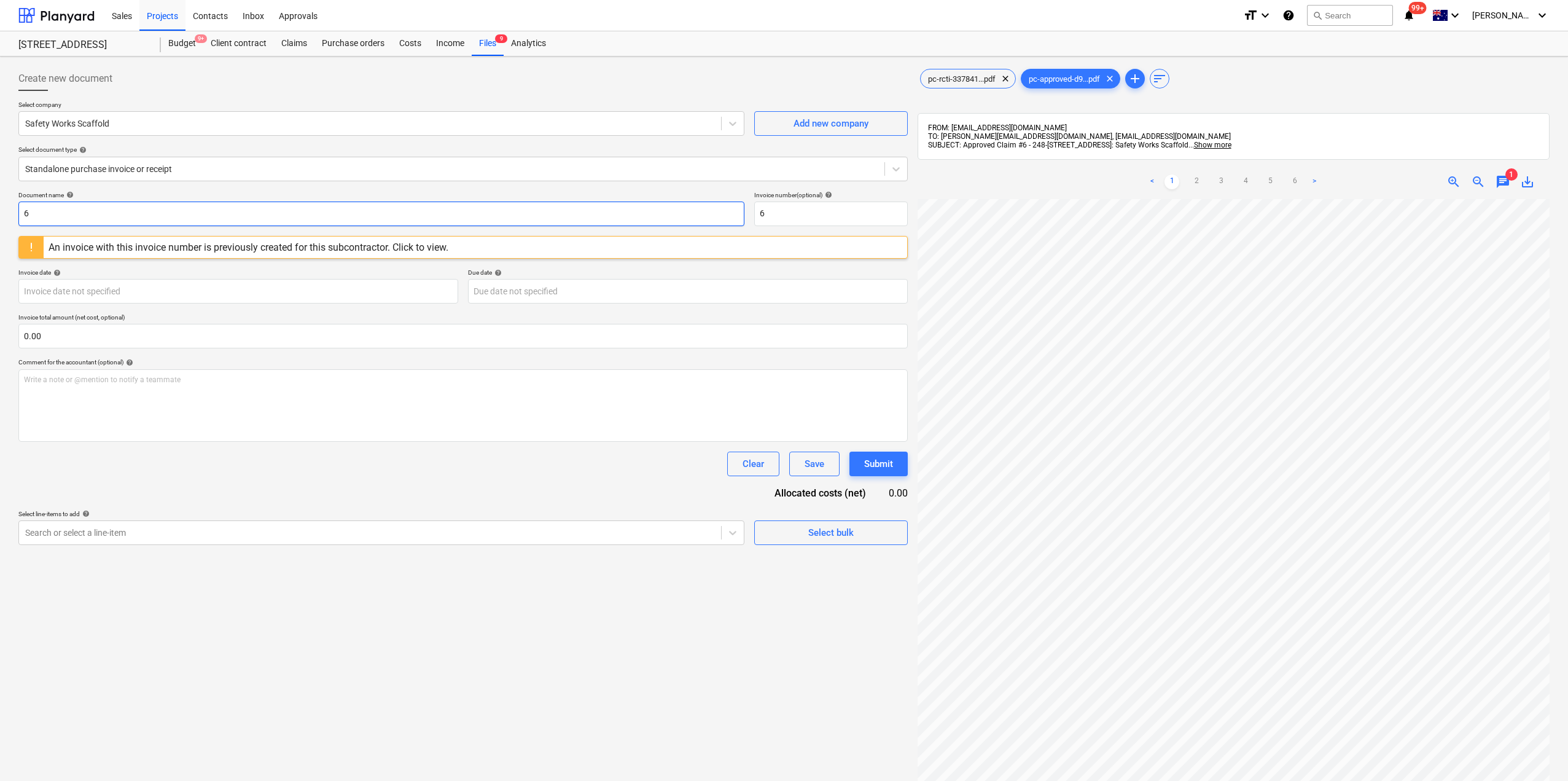
click at [130, 210] on input "6" at bounding box center [381, 214] width 726 height 25
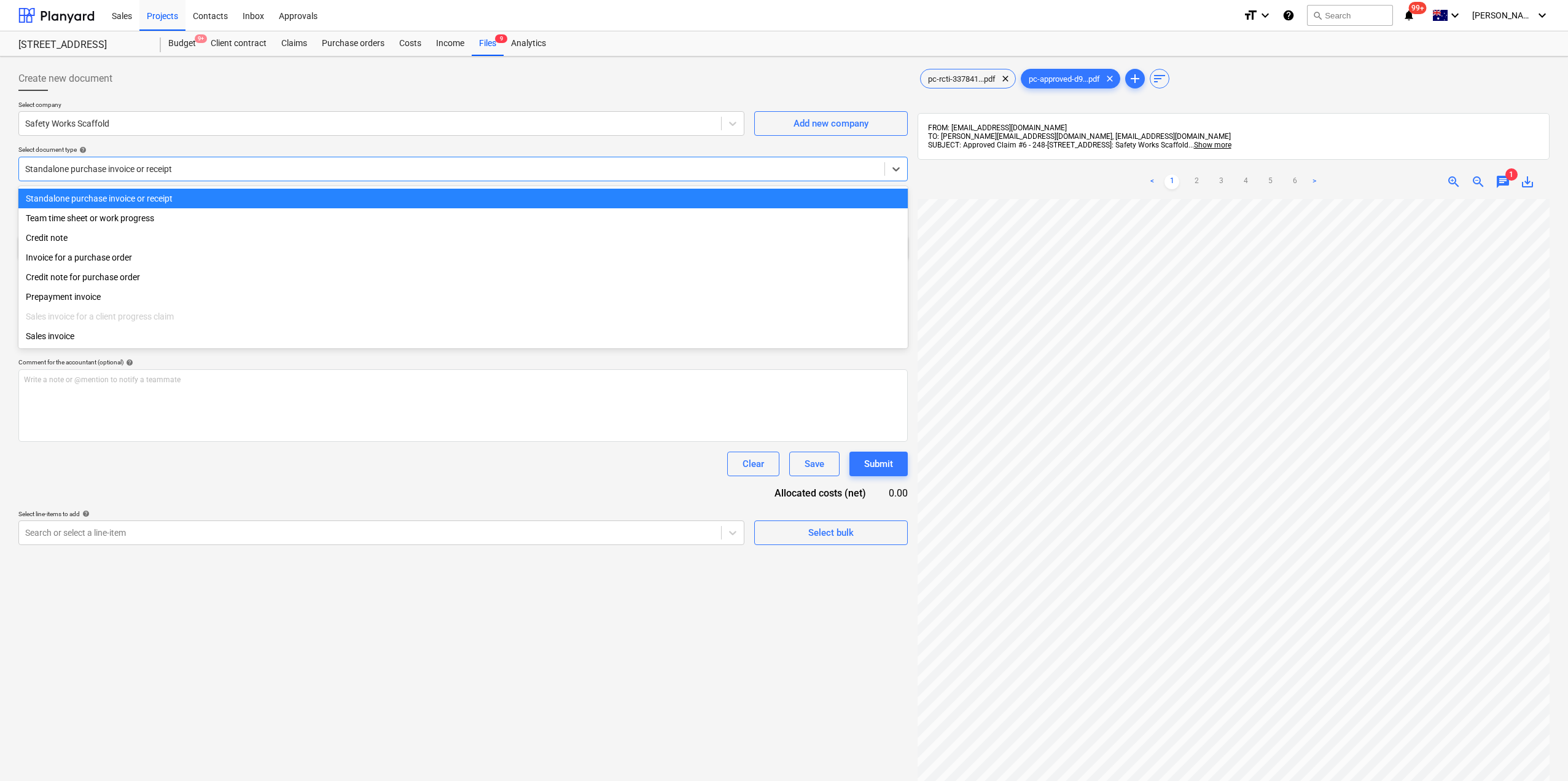
click at [188, 171] on div at bounding box center [452, 169] width 853 height 12
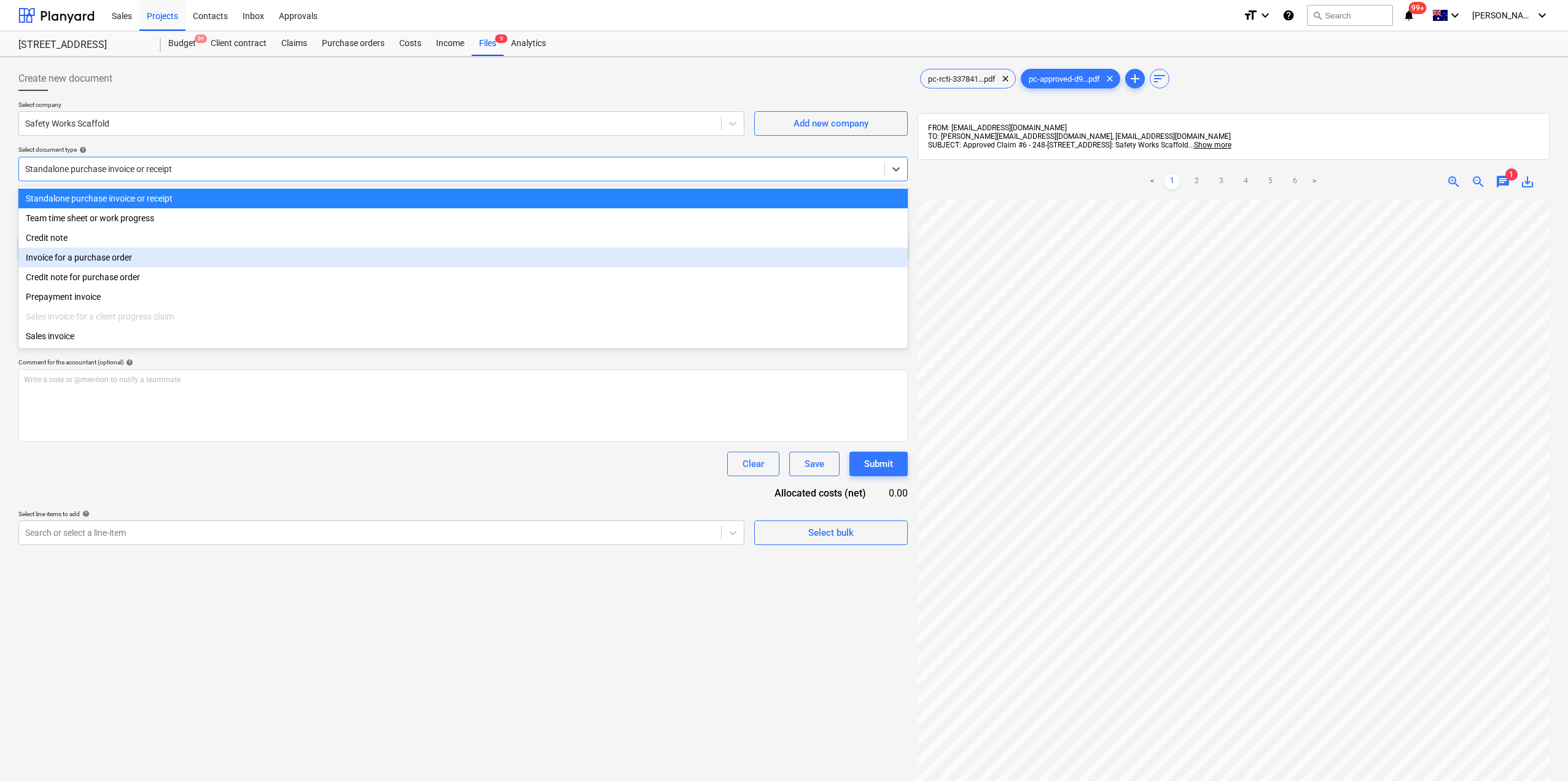
click at [141, 263] on div "Invoice for a purchase order" at bounding box center [463, 257] width 889 height 19
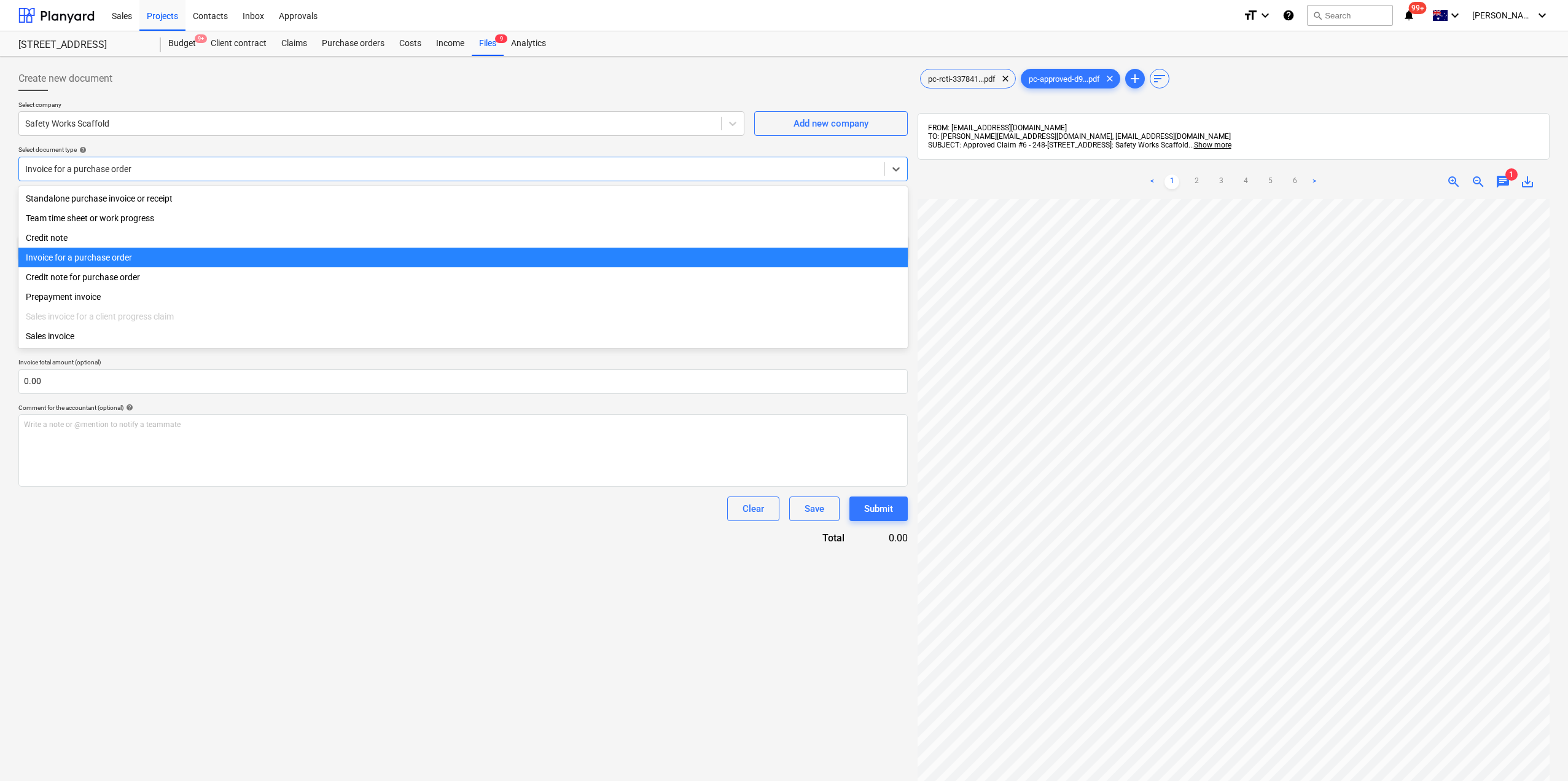
click at [138, 172] on div at bounding box center [452, 169] width 853 height 12
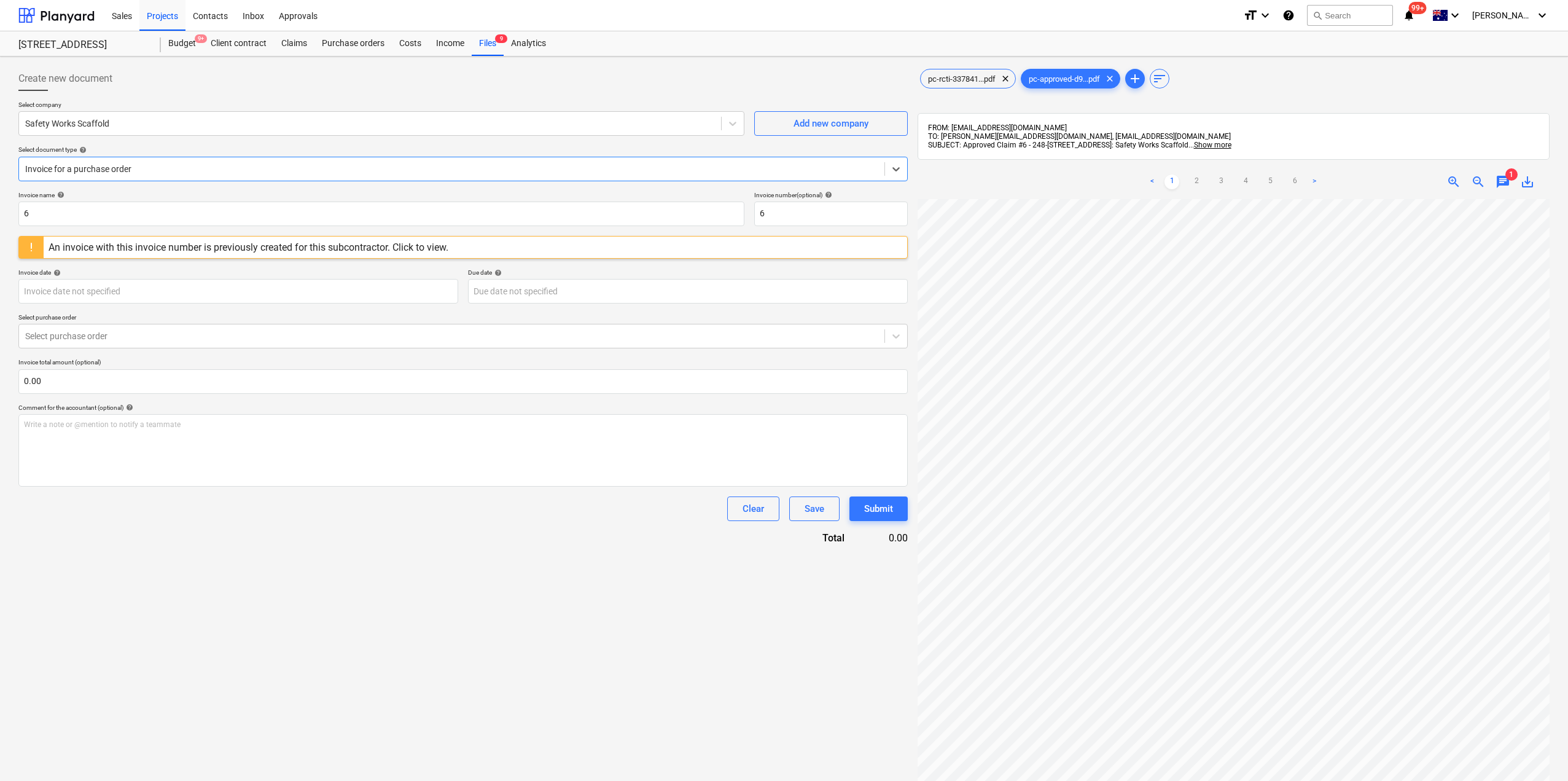
click at [138, 174] on div at bounding box center [452, 169] width 853 height 12
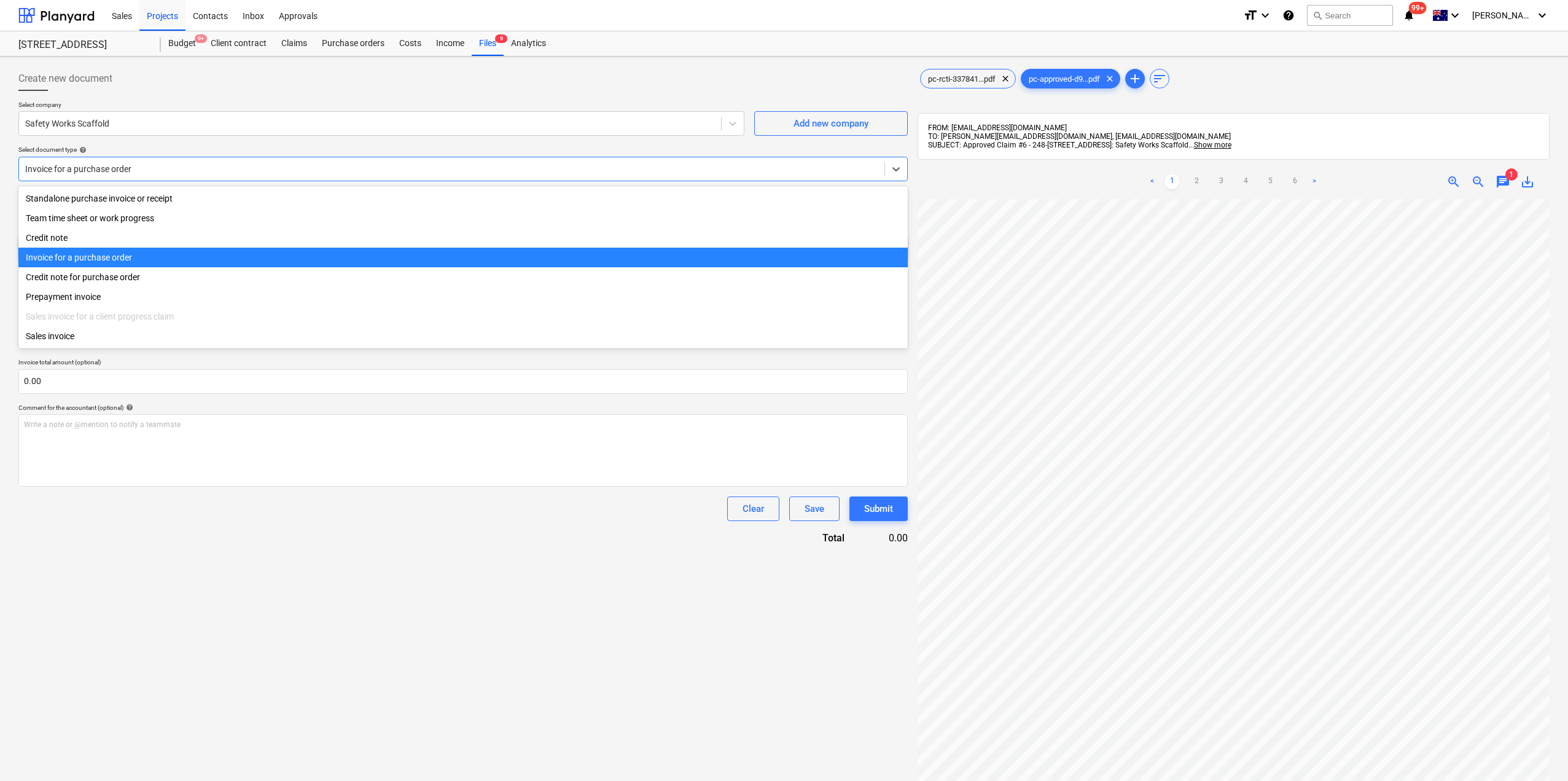
click at [145, 166] on div at bounding box center [452, 169] width 853 height 12
click at [84, 261] on div "Invoice for a purchase order" at bounding box center [463, 257] width 889 height 19
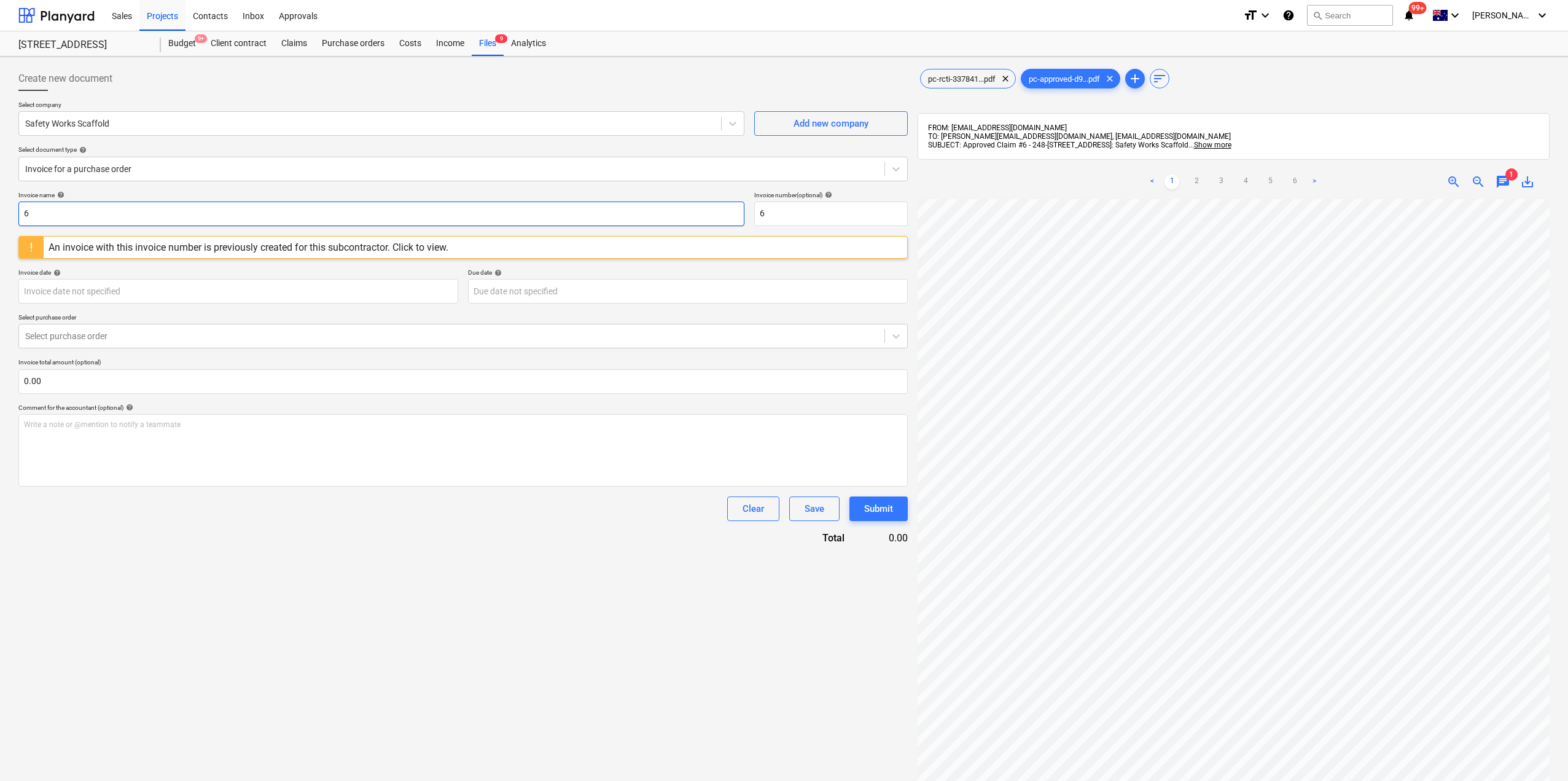
click at [232, 210] on input "6" at bounding box center [381, 214] width 726 height 25
drag, startPoint x: 232, startPoint y: 210, endPoint x: 0, endPoint y: 173, distance: 234.9
click at [0, 173] on div "Create new document Select company Safety Works Scaffold Add new company Select…" at bounding box center [784, 506] width 1568 height 899
drag, startPoint x: 793, startPoint y: 216, endPoint x: 691, endPoint y: 212, distance: 102.1
click at [693, 211] on div "Invoice name help 6 Invoice number (optional) help 6" at bounding box center [463, 208] width 889 height 35
